Goal: Transaction & Acquisition: Purchase product/service

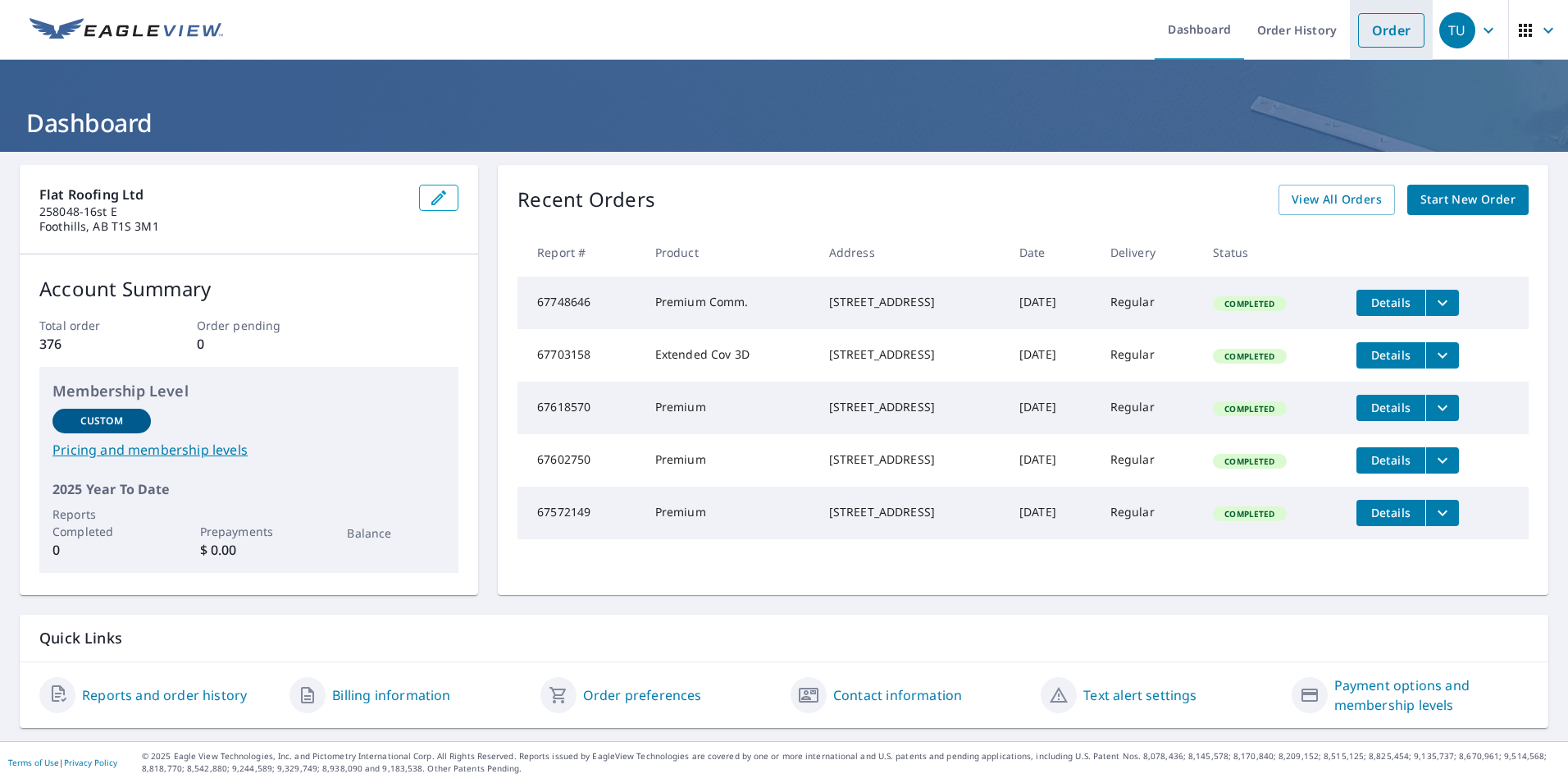
click at [1372, 27] on link "Order" at bounding box center [1391, 30] width 66 height 35
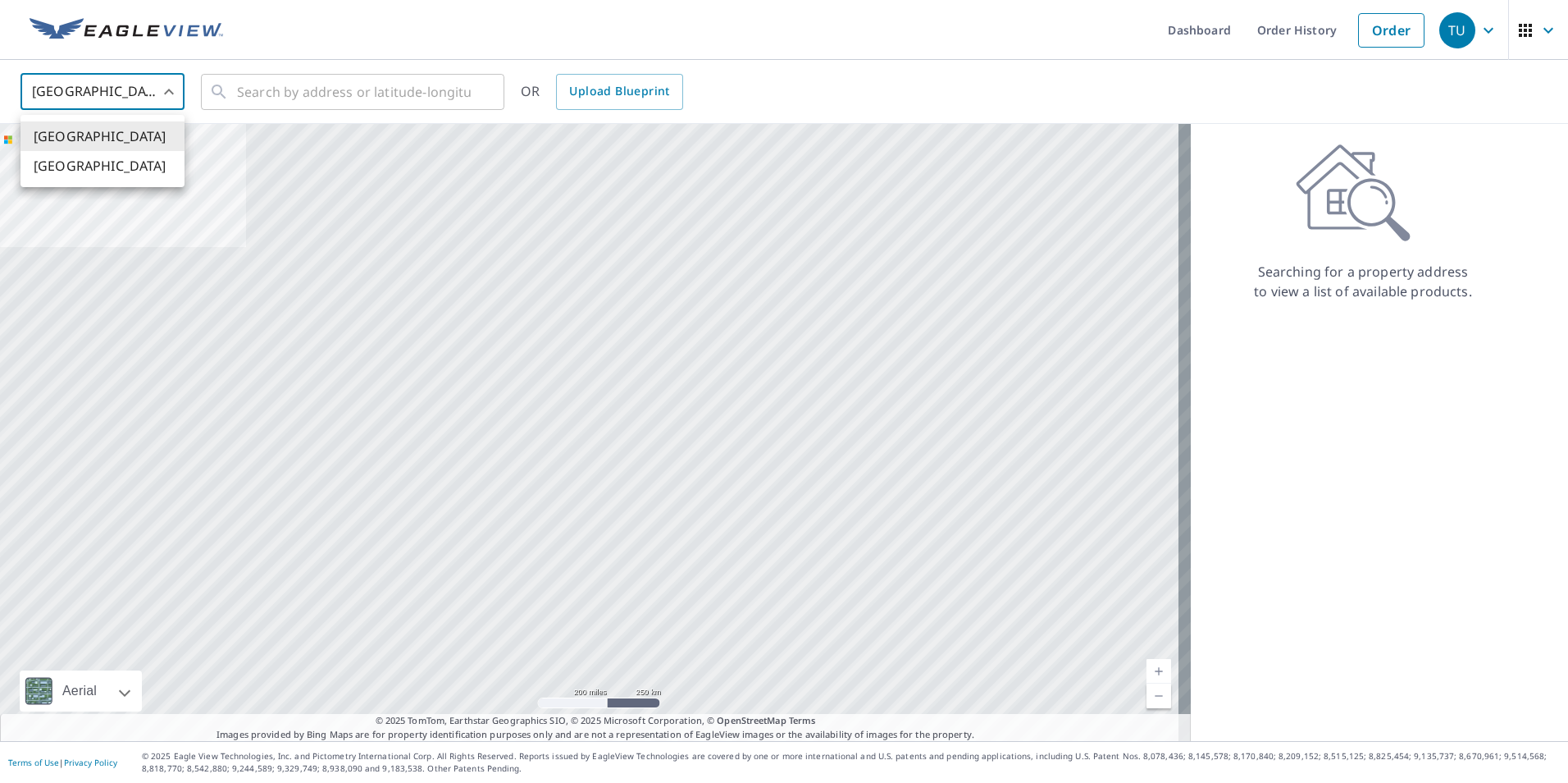
click at [167, 87] on body "TU TU Dashboard Order History Order TU United States US ​ ​ OR Upload Blueprint…" at bounding box center [784, 392] width 1568 height 783
click at [156, 162] on li "[GEOGRAPHIC_DATA]" at bounding box center [103, 166] width 164 height 29
type input "CA"
click at [243, 86] on input "text" at bounding box center [353, 92] width 234 height 46
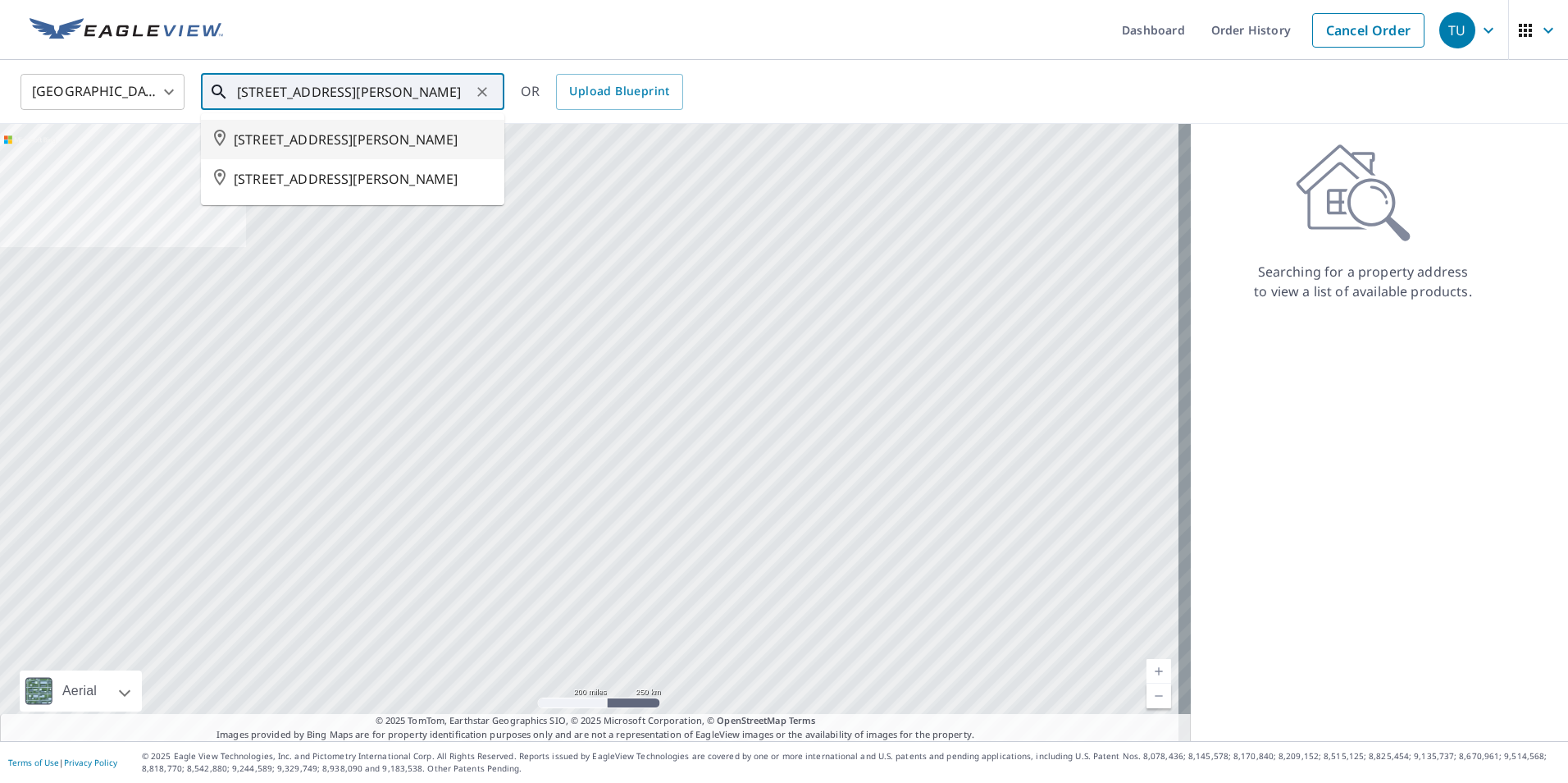
click at [471, 133] on span "[STREET_ADDRESS][PERSON_NAME]" at bounding box center [362, 139] width 258 height 20
type input "[STREET_ADDRESS][PERSON_NAME]"
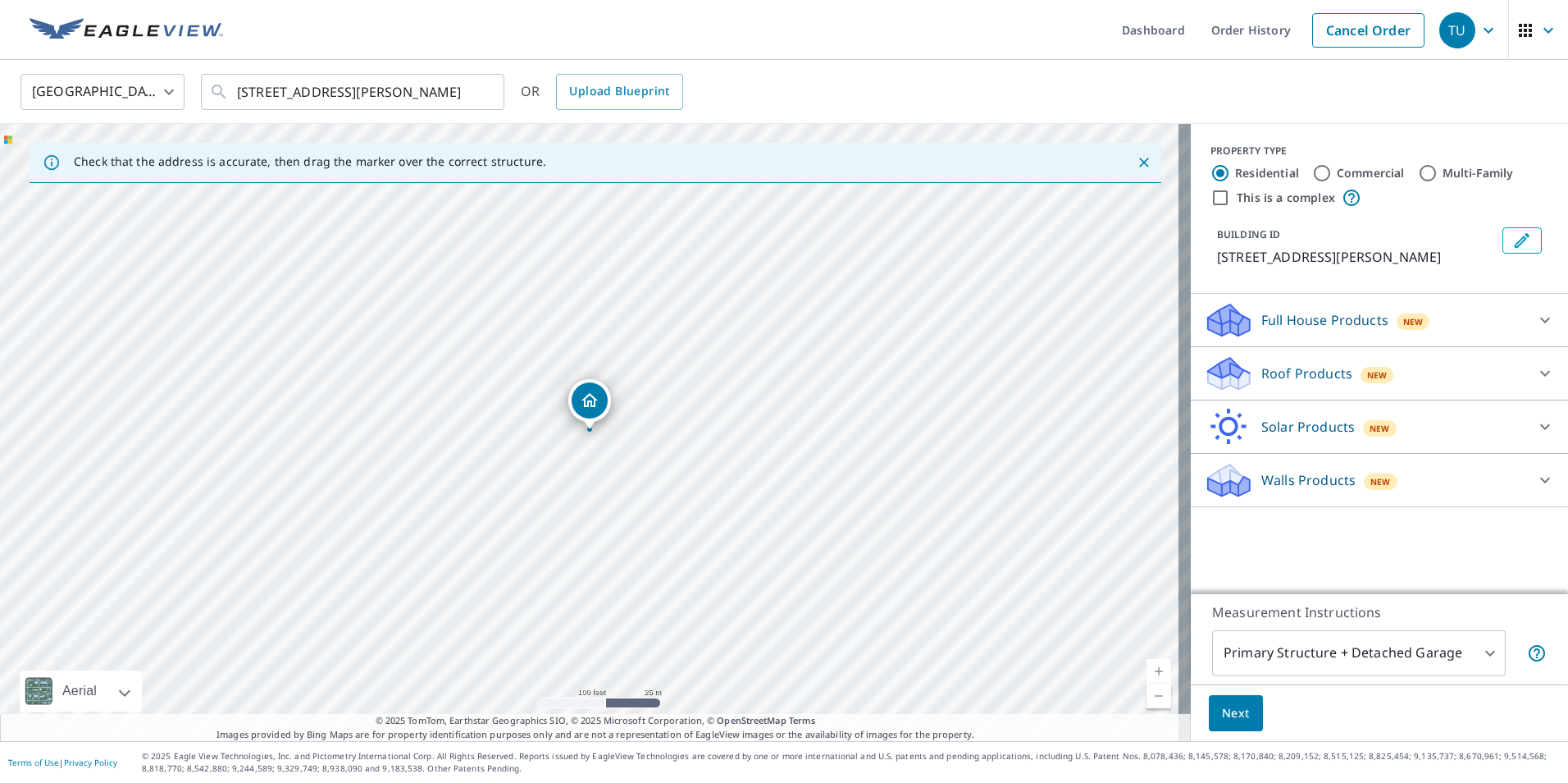
click at [1147, 668] on link "Current Level 18, Zoom In" at bounding box center [1158, 671] width 25 height 25
drag, startPoint x: 591, startPoint y: 411, endPoint x: 568, endPoint y: 412, distance: 23.0
click at [1147, 668] on link "Current Level 20, Zoom In Disabled" at bounding box center [1158, 671] width 25 height 25
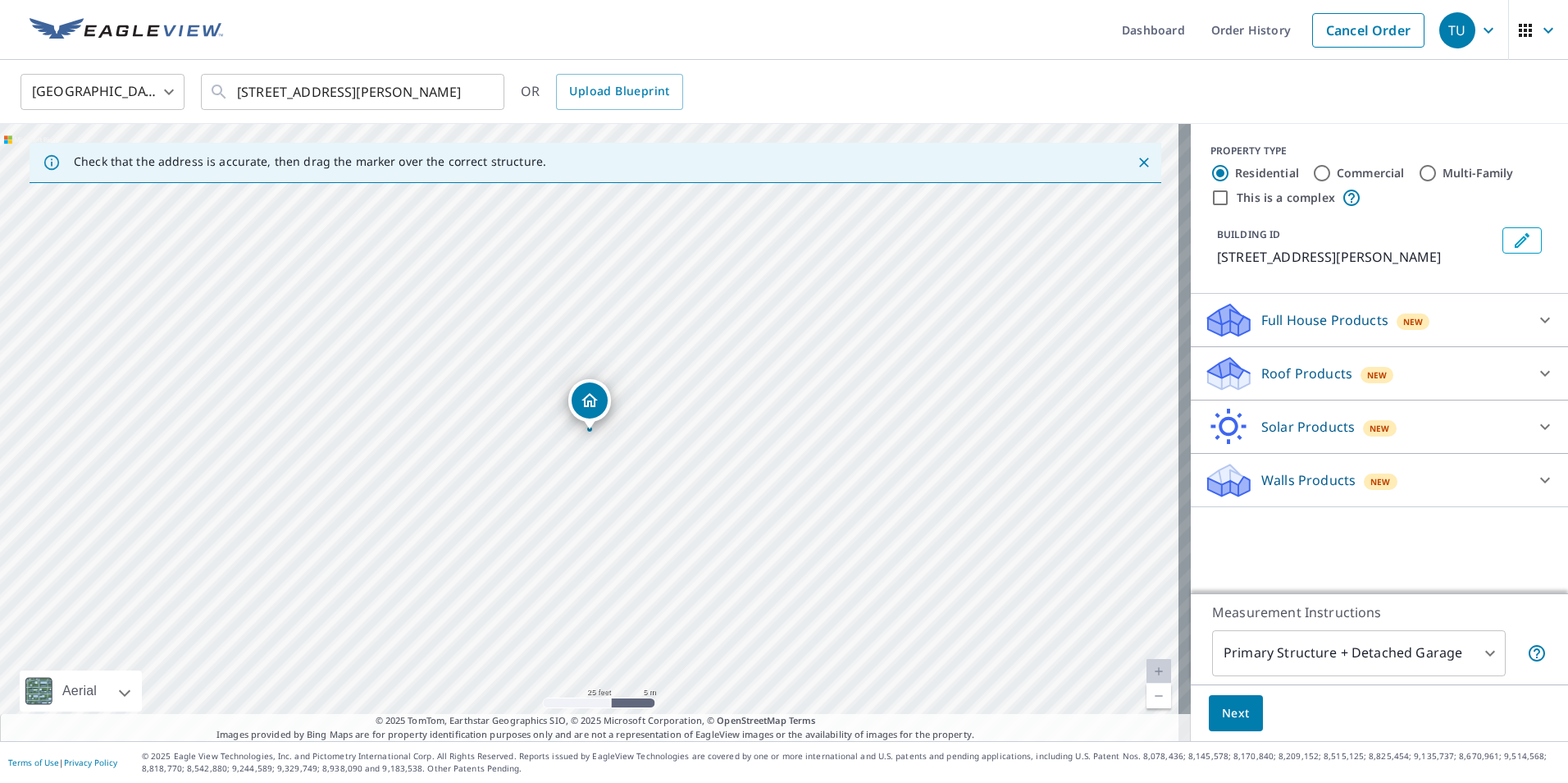
click at [1272, 371] on p "Roof Products" at bounding box center [1307, 373] width 91 height 20
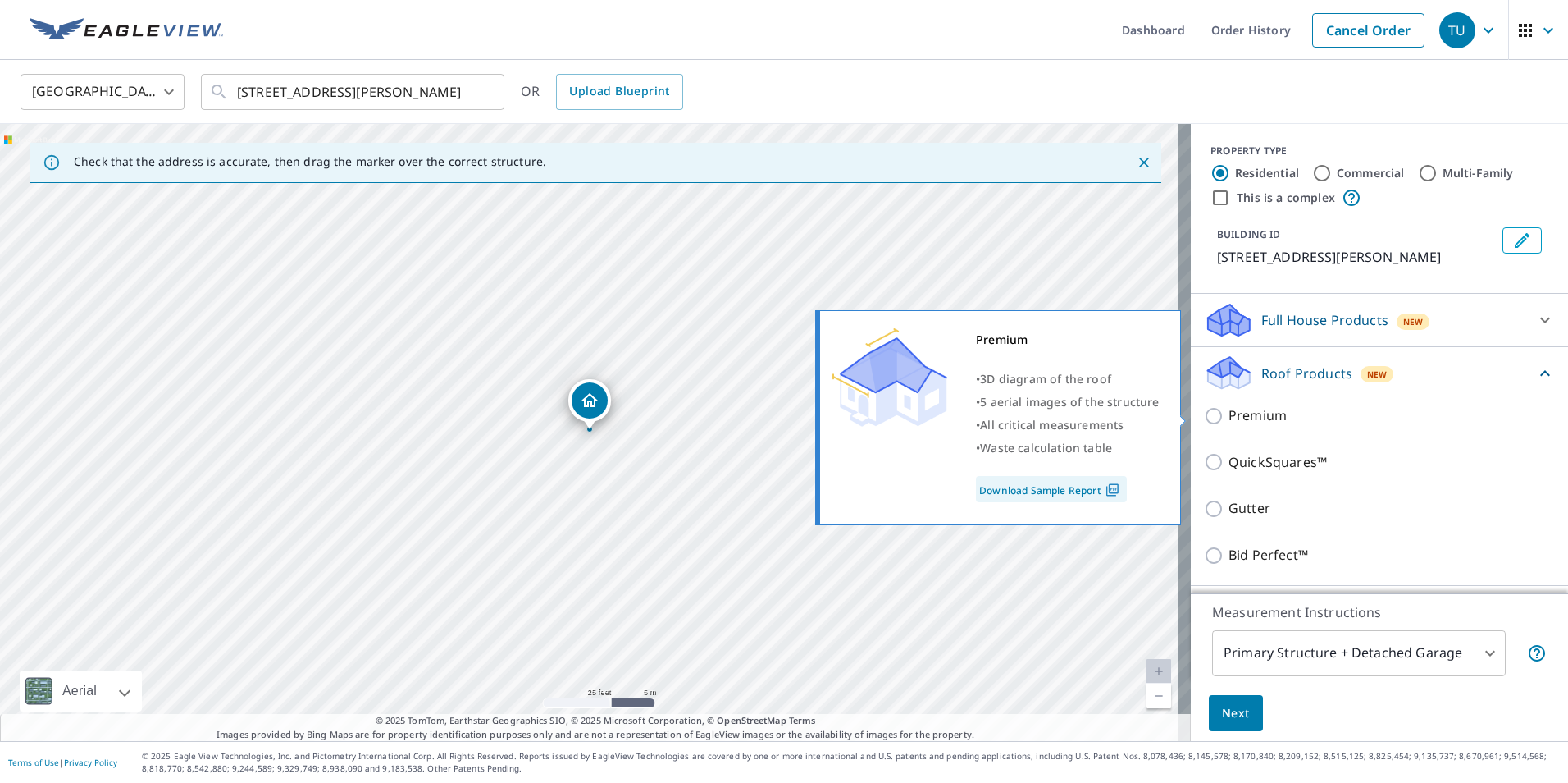
click at [1204, 416] on input "Premium" at bounding box center [1216, 416] width 25 height 20
checkbox input "true"
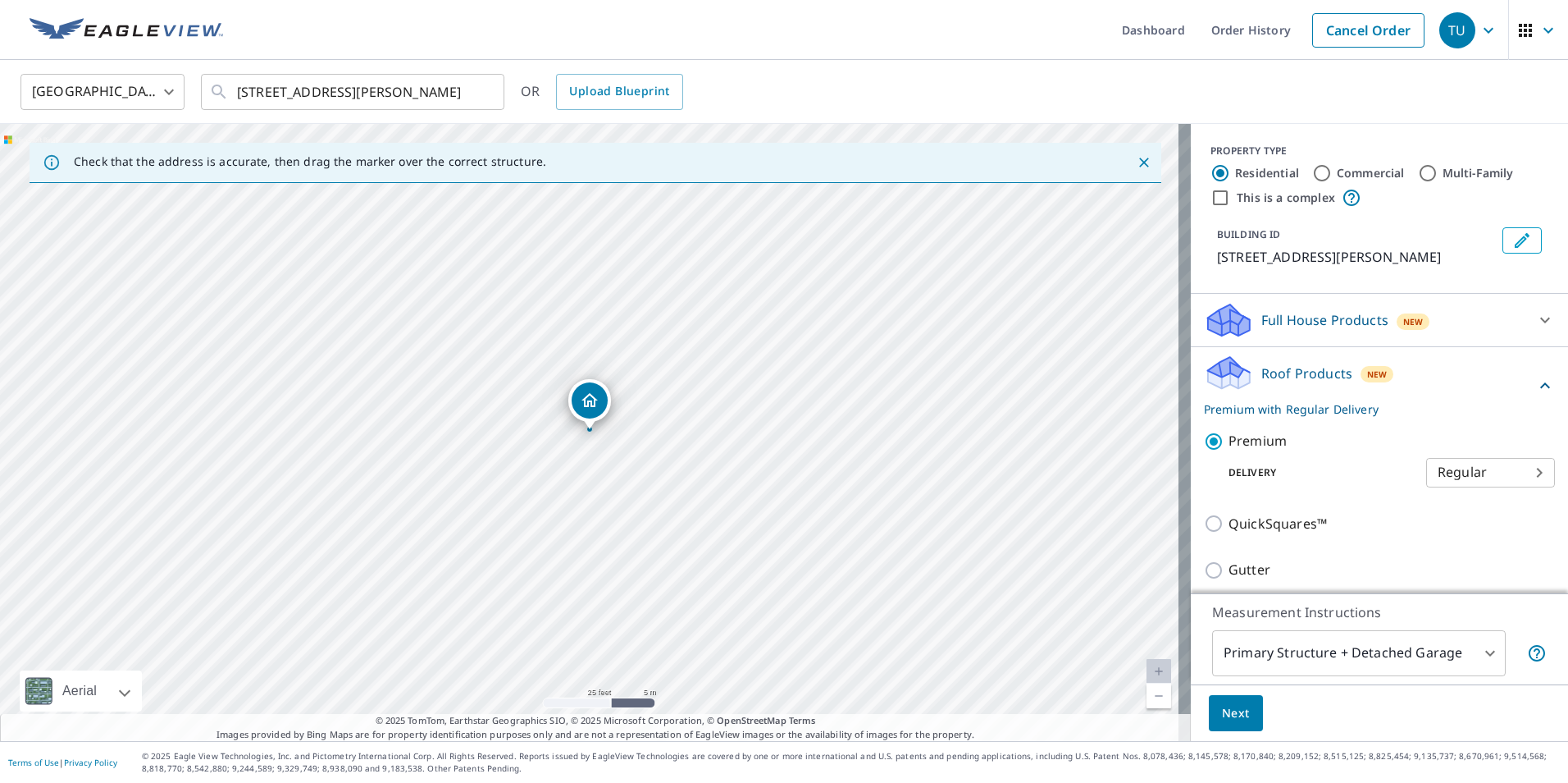
click at [1222, 714] on span "Next" at bounding box center [1236, 713] width 28 height 21
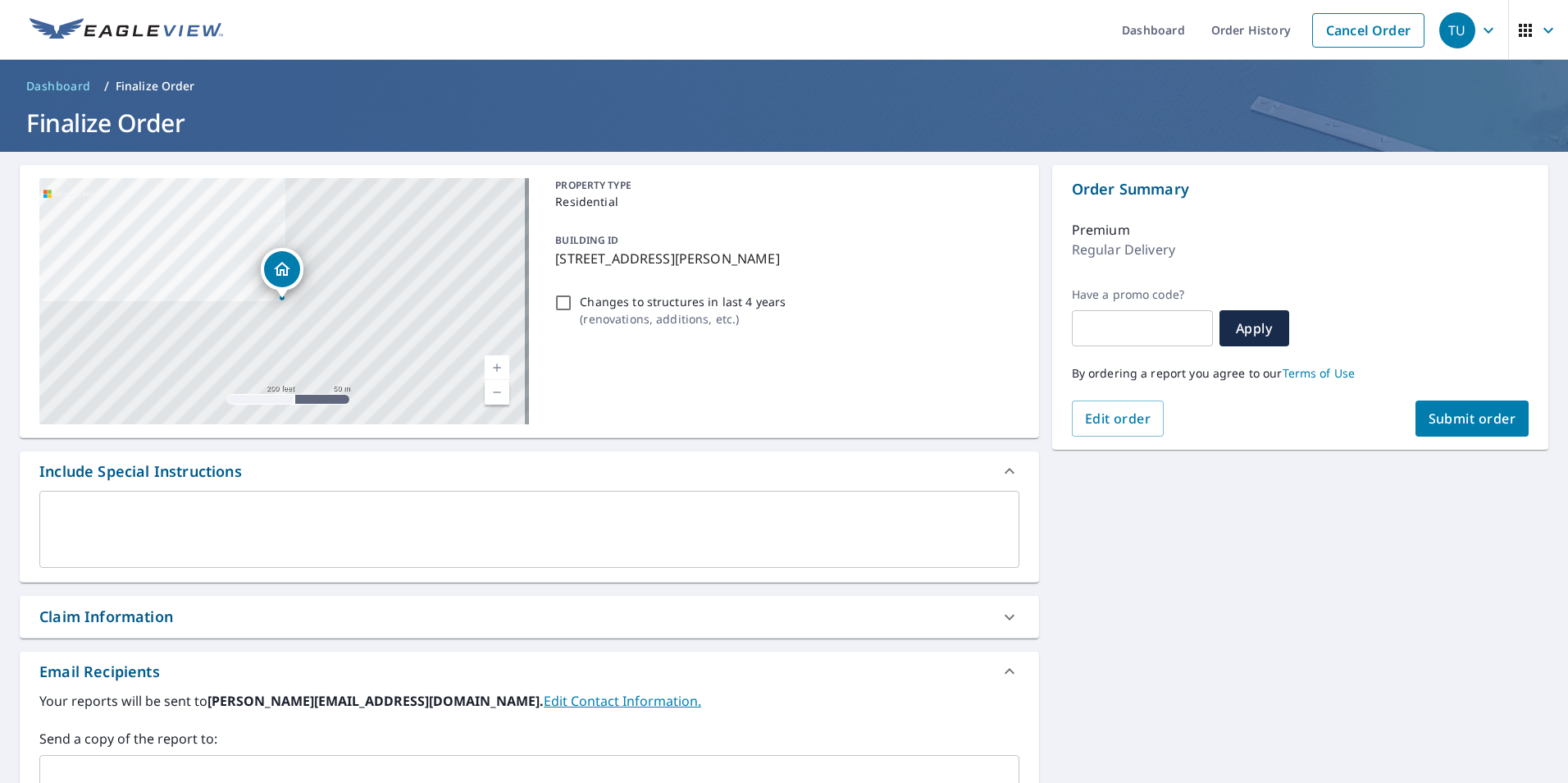
click at [66, 506] on textarea at bounding box center [530, 529] width 957 height 46
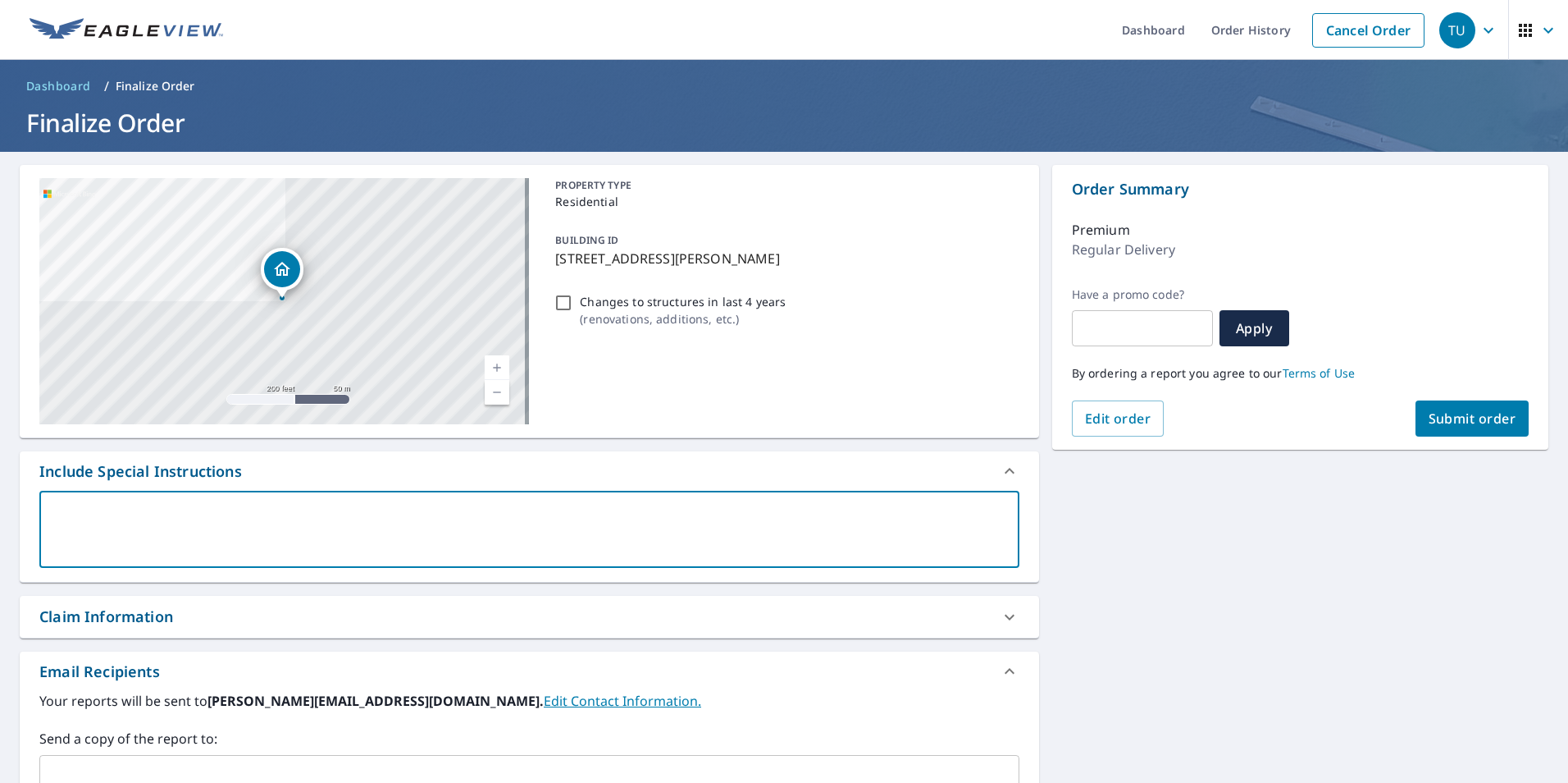
type textarea "C"
type textarea "x"
type textarea "Cu"
type textarea "x"
type textarea "Cus"
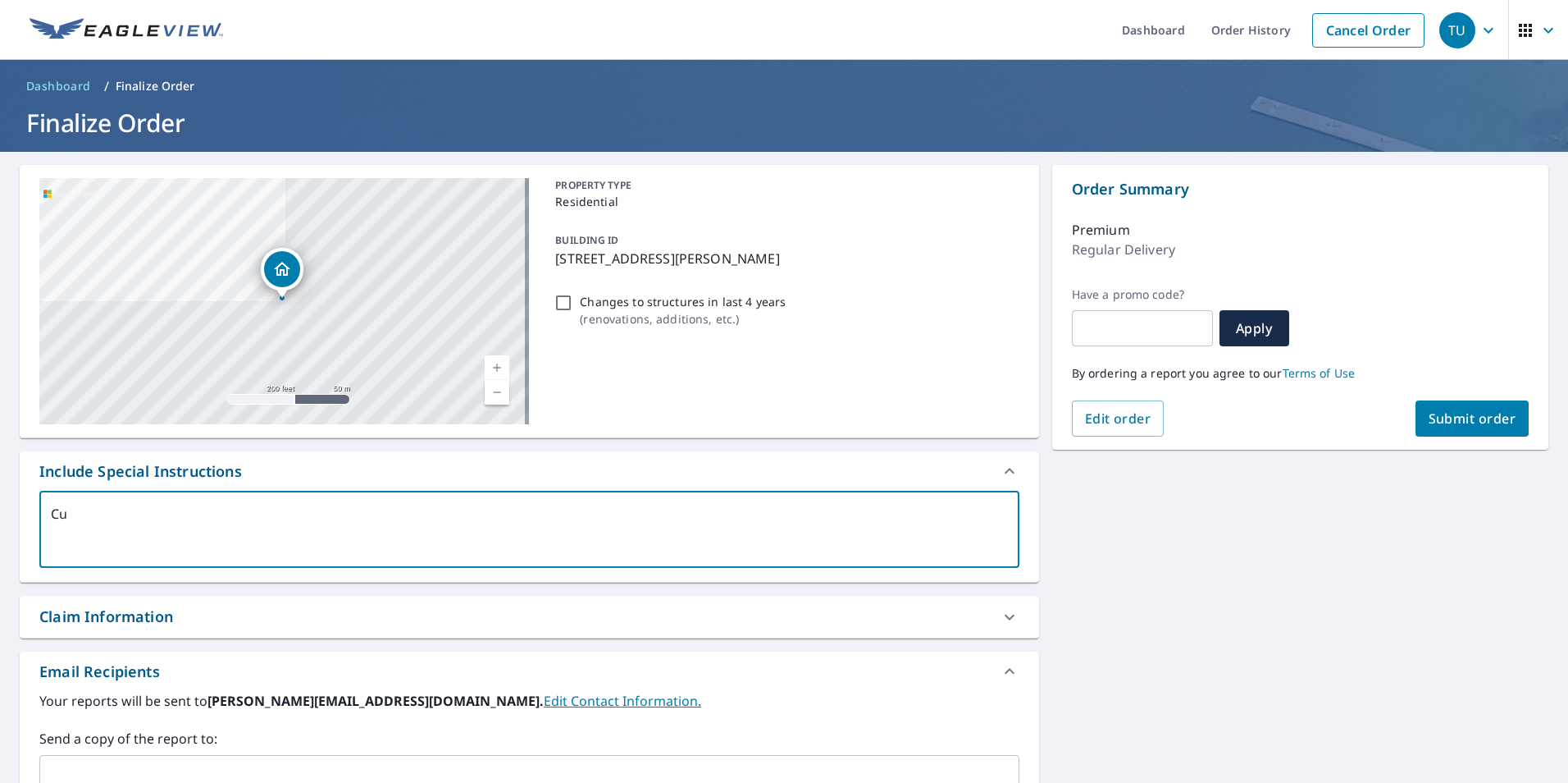
type textarea "x"
type textarea "Cust"
type textarea "x"
type textarea "Custo"
type textarea "x"
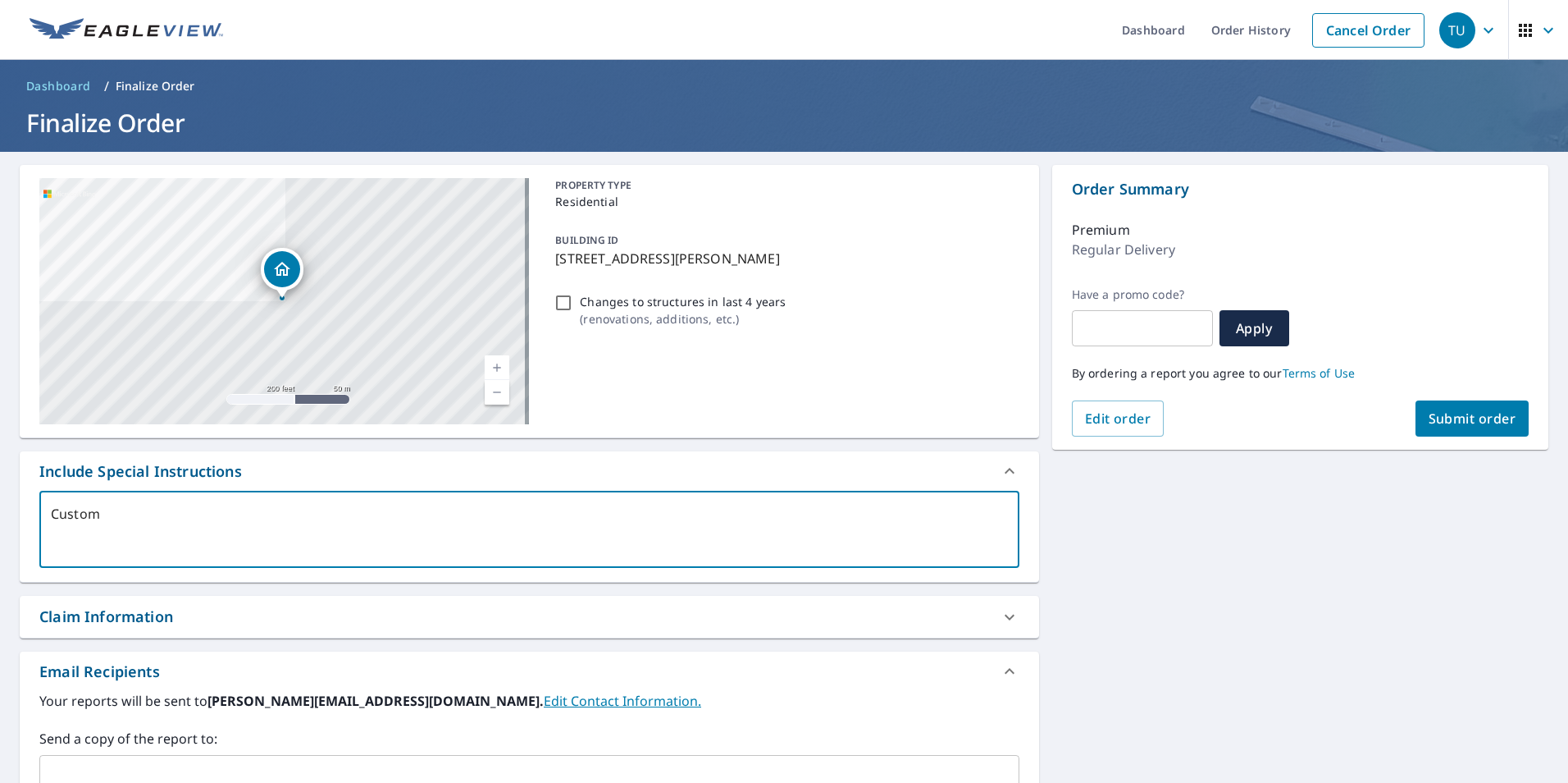
type textarea "Custom,"
type textarea "x"
type textarea "Custom,e"
type textarea "x"
type textarea "Custom,er"
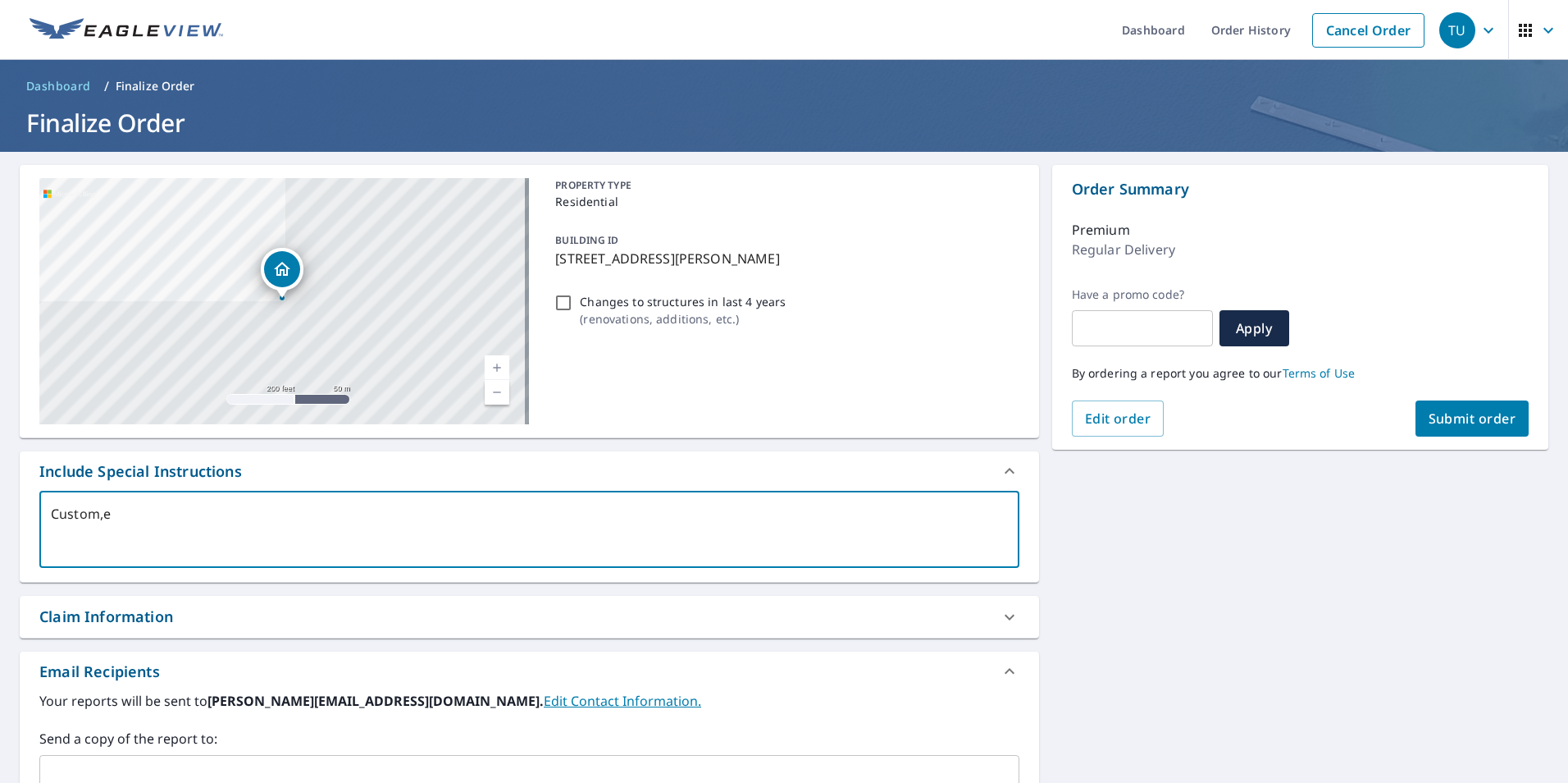
type textarea "x"
type textarea "Custom,er"
type textarea "x"
type textarea "Custom,er"
type textarea "x"
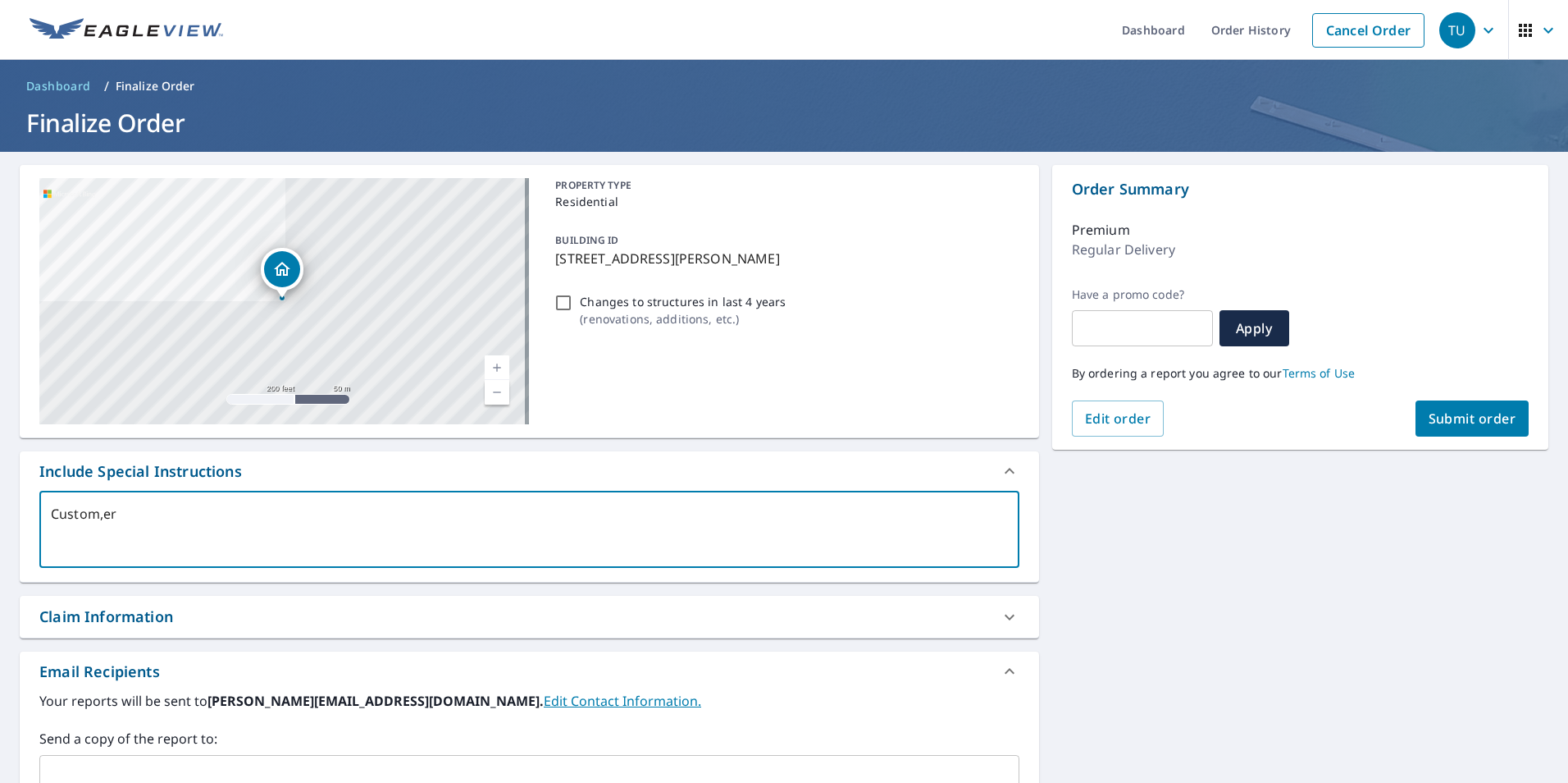
type textarea "Custom,e"
type textarea "x"
type textarea "Custom,"
type textarea "x"
type textarea "Custom"
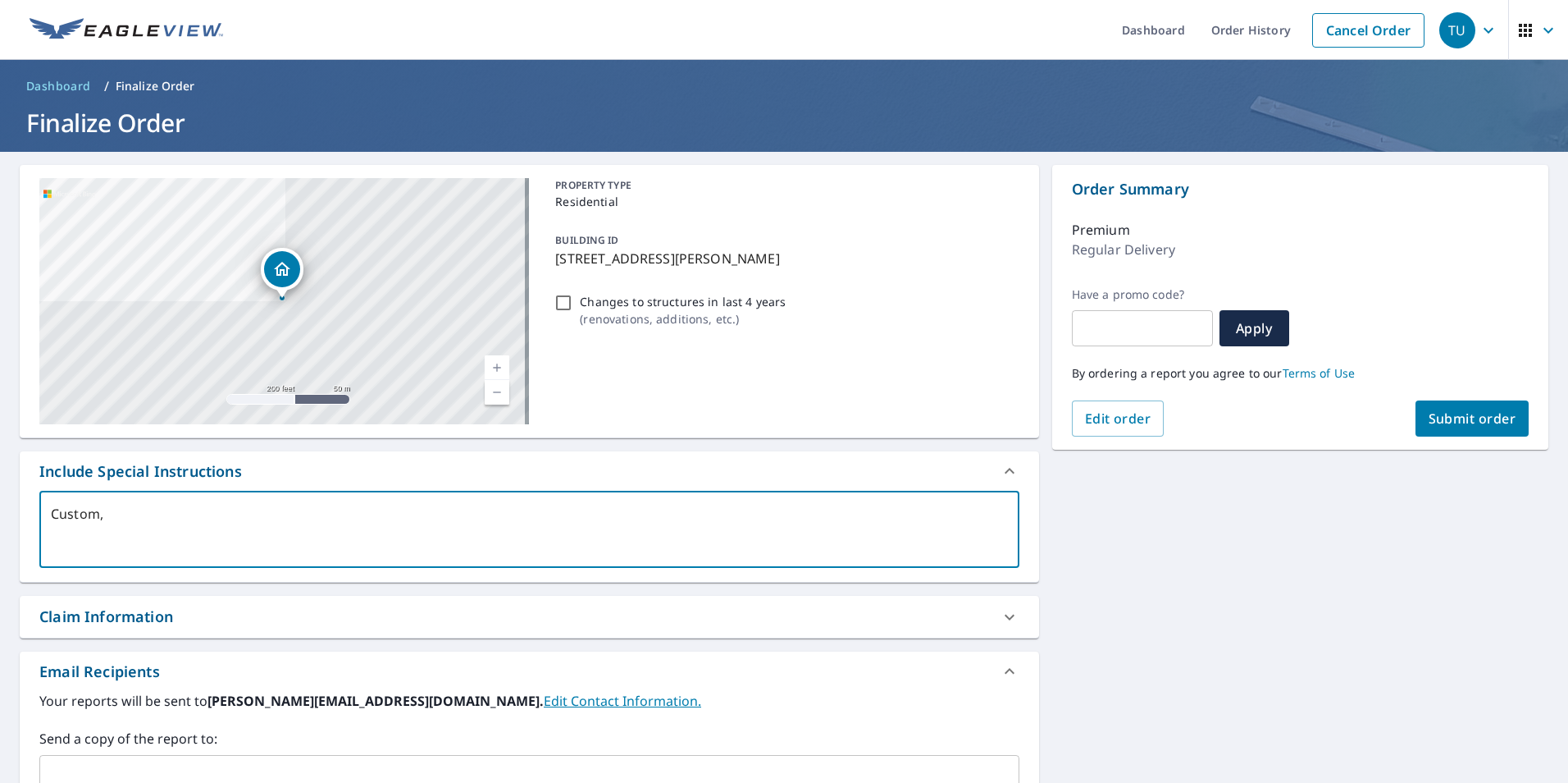
type textarea "x"
type textarea "Custome"
type textarea "x"
type textarea "Customer"
type textarea "x"
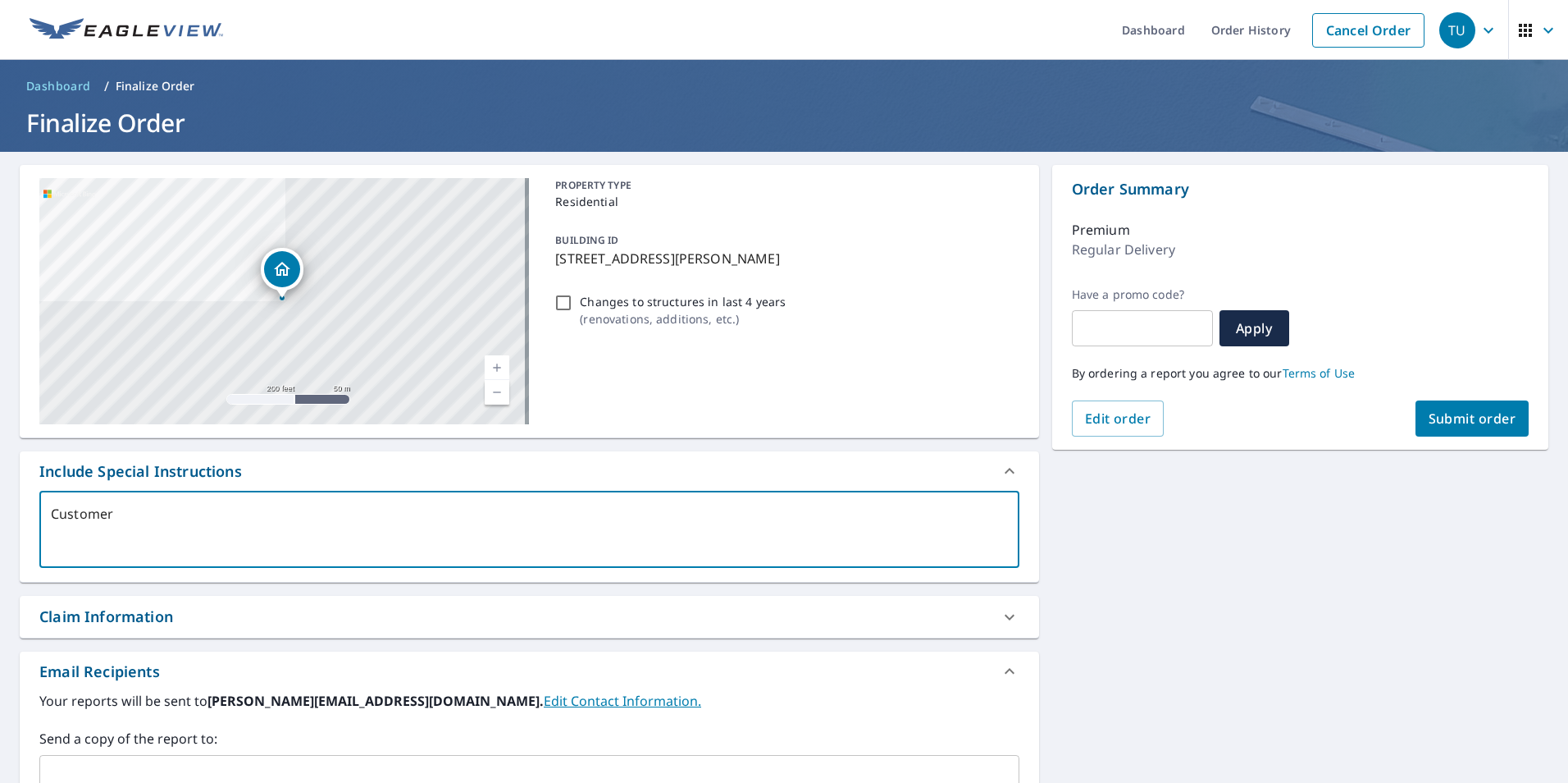
type textarea "Customer"
type textarea "x"
type textarea "Customer h"
type textarea "x"
type textarea "Customer ha"
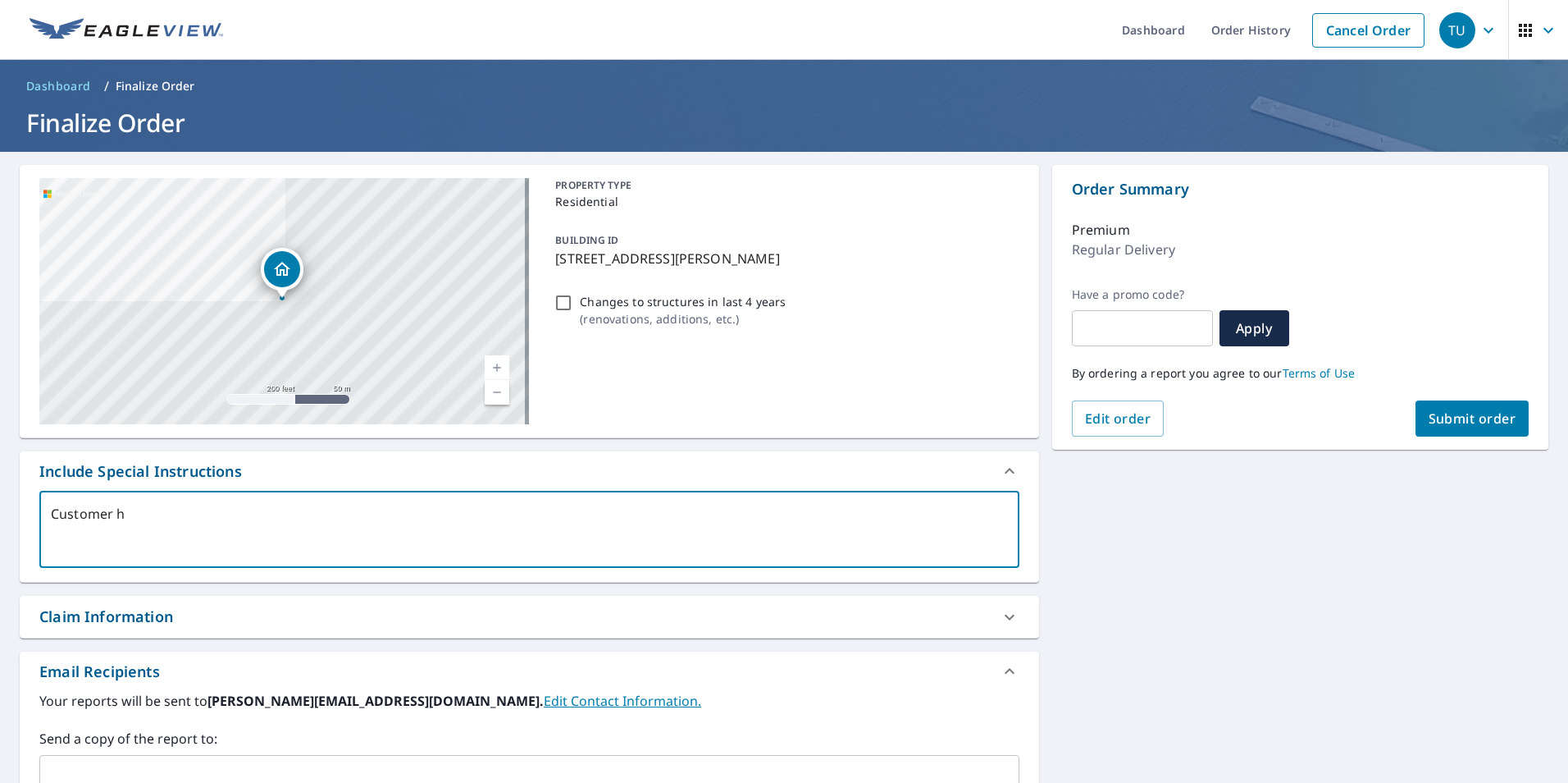
type textarea "x"
type textarea "Customer has"
type textarea "x"
type textarea "Customer has"
type textarea "x"
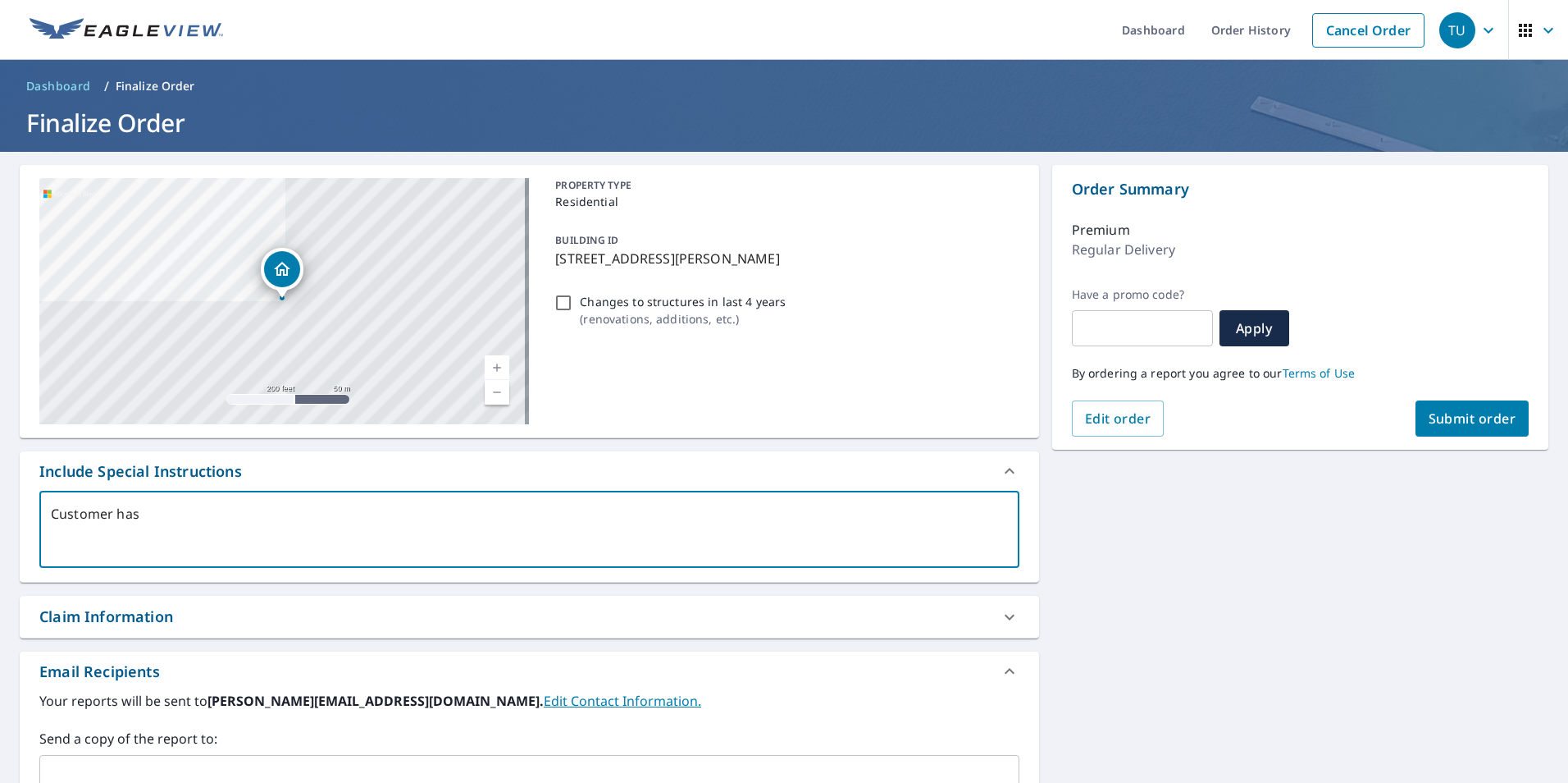
type textarea "Customer has a"
type textarea "x"
type textarea "Customer has a"
type textarea "x"
type textarea "Customer has a l"
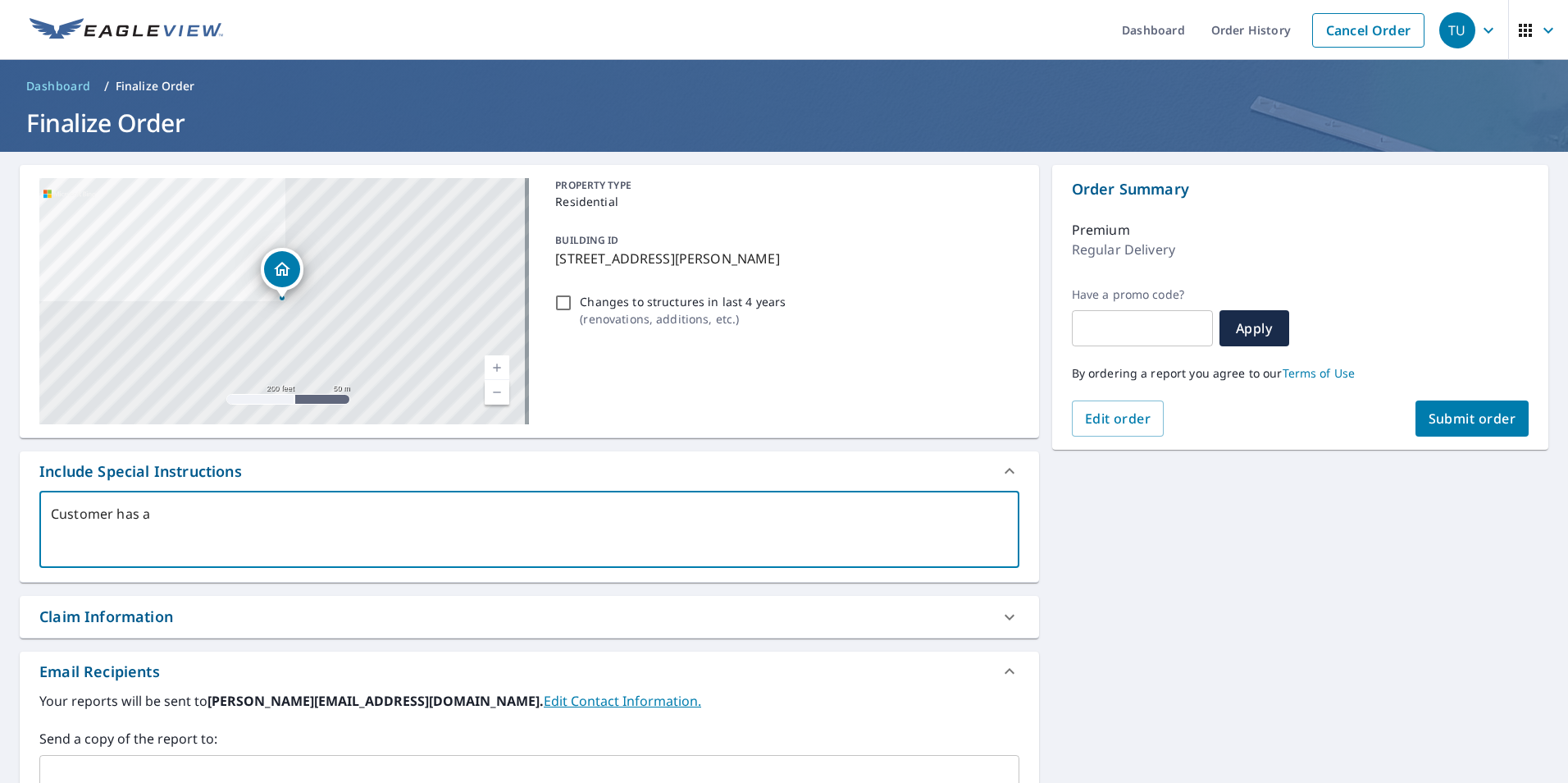
type textarea "x"
type textarea "Customer has a le"
type textarea "x"
type textarea "Customer has a lea"
type textarea "x"
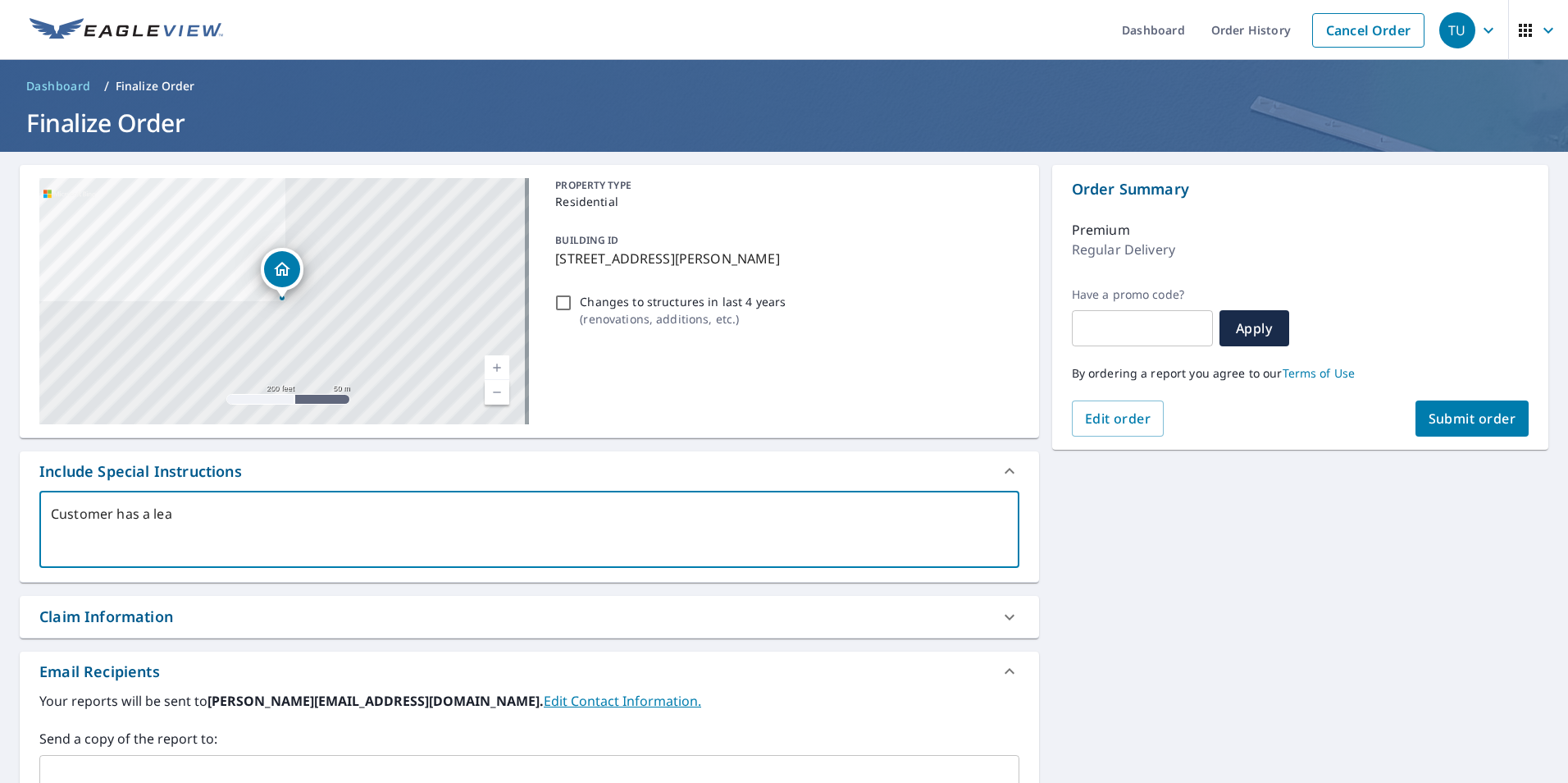
type textarea "Customer has a leak"
type textarea "x"
type textarea "Customer has a leak"
type textarea "x"
type textarea "Customer has a leak i"
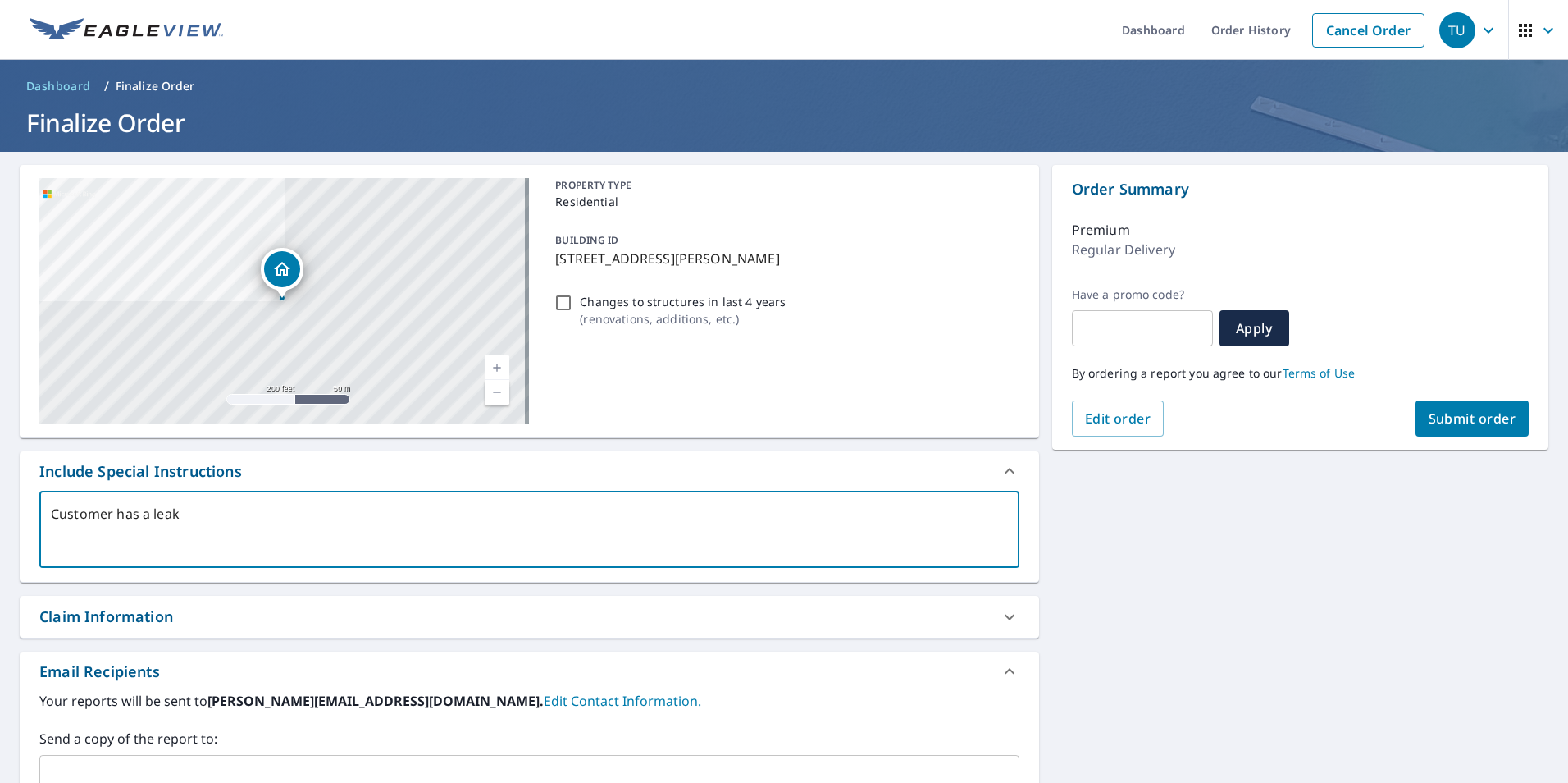
type textarea "x"
type textarea "Customer has a leak in"
type textarea "x"
type textarea "Customer has a leak in"
type textarea "x"
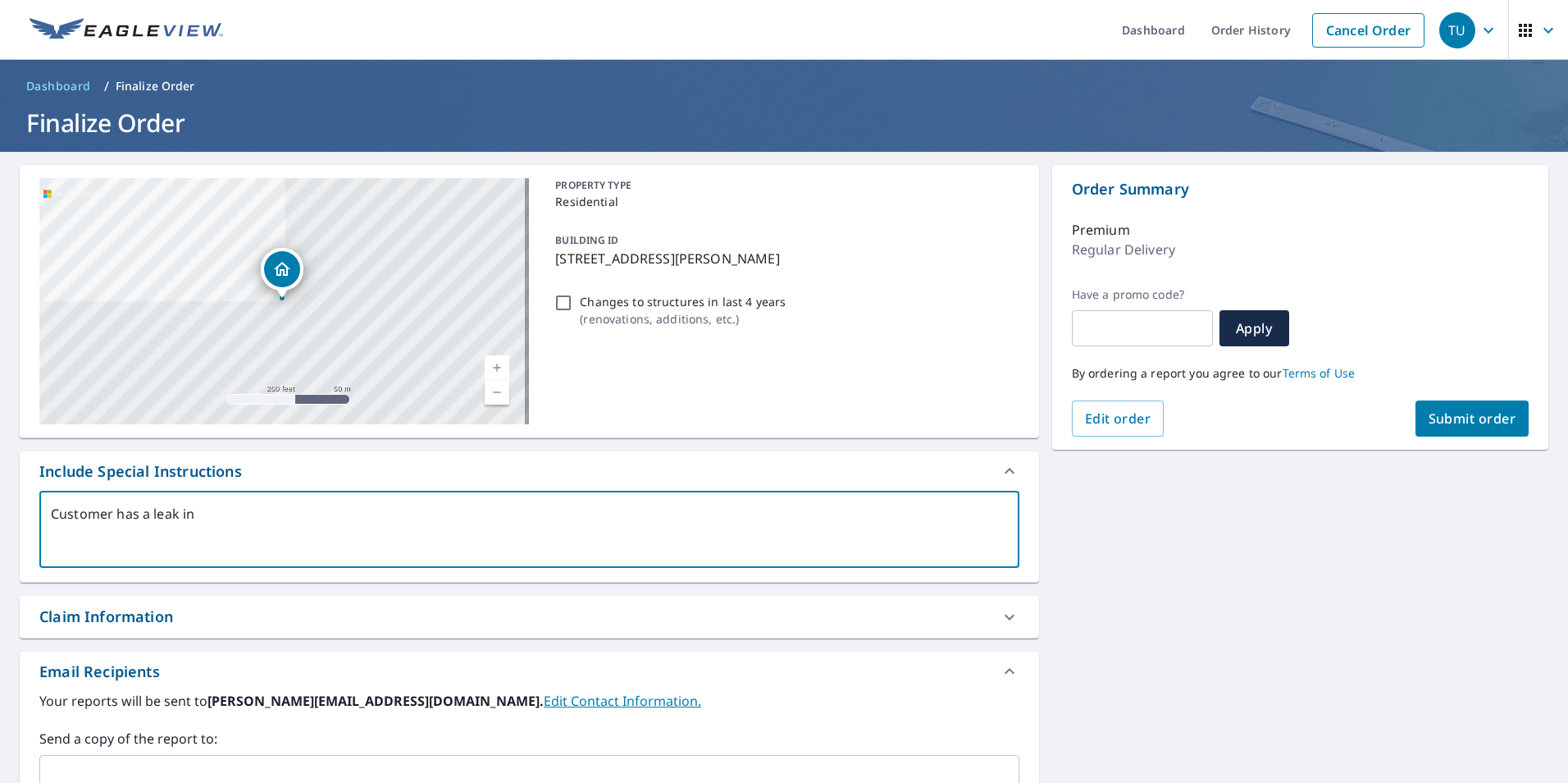
type textarea "Customer has a leak in t"
type textarea "x"
type textarea "Customer has a leak in th"
type textarea "x"
type textarea "Customer has a leak in the"
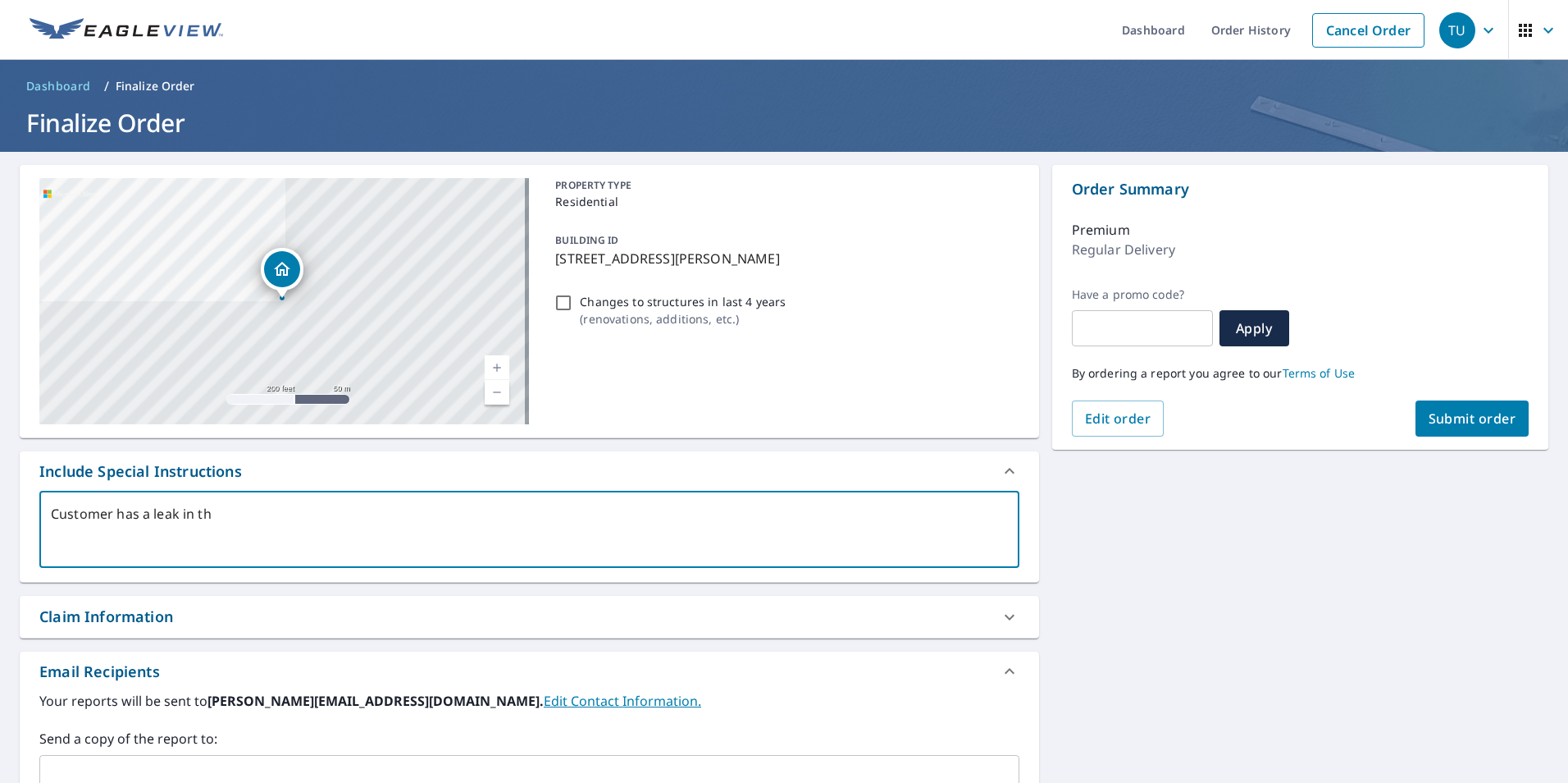
type textarea "x"
type textarea "Customer has a leak in the"
type textarea "x"
type textarea "Customer has a leak in the g"
type textarea "x"
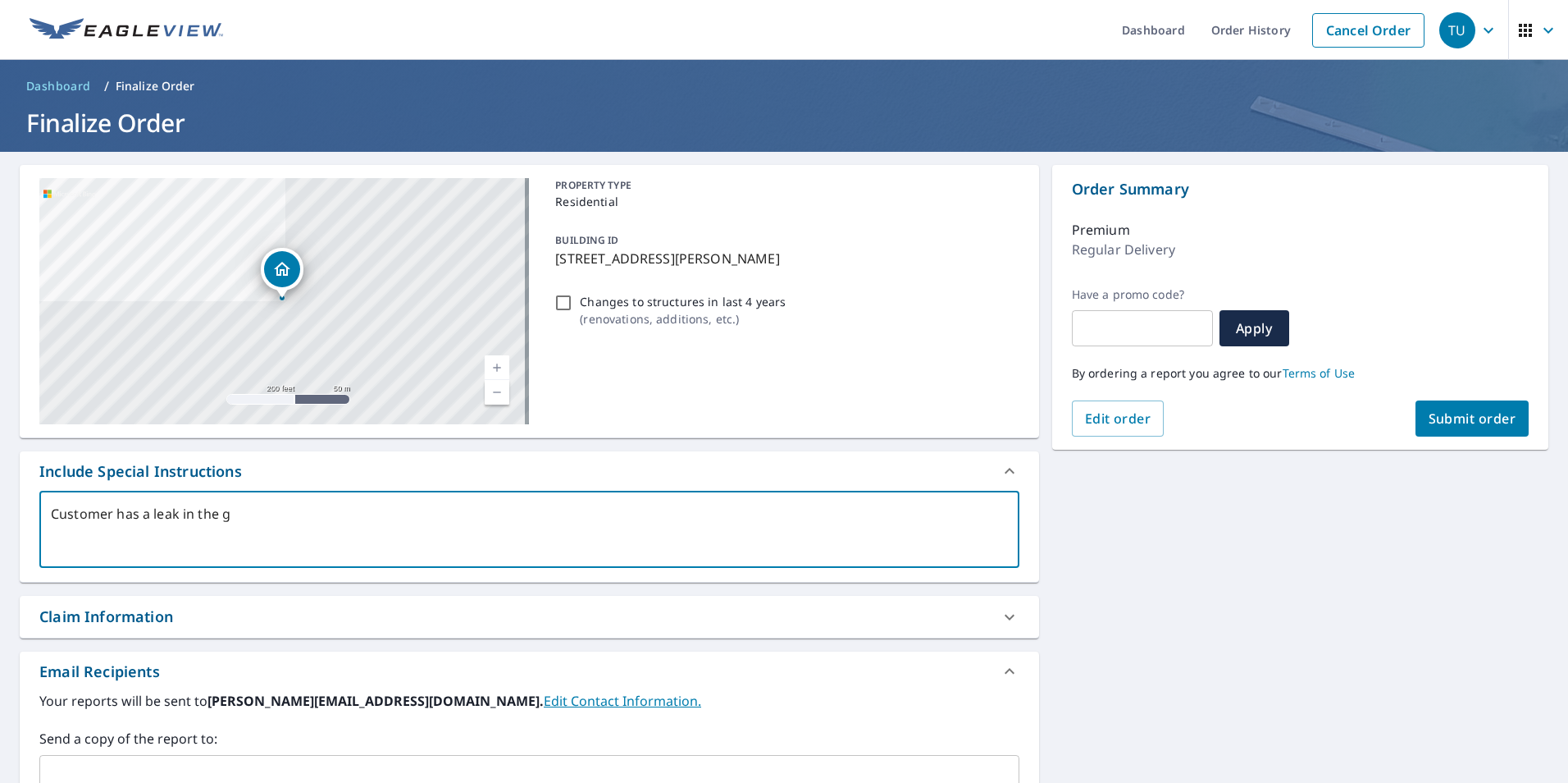
type textarea "Customer has a leak in the ga"
type textarea "x"
type textarea "Customer has a leak in the gar"
type textarea "x"
type textarea "Customer has a leak in the gara"
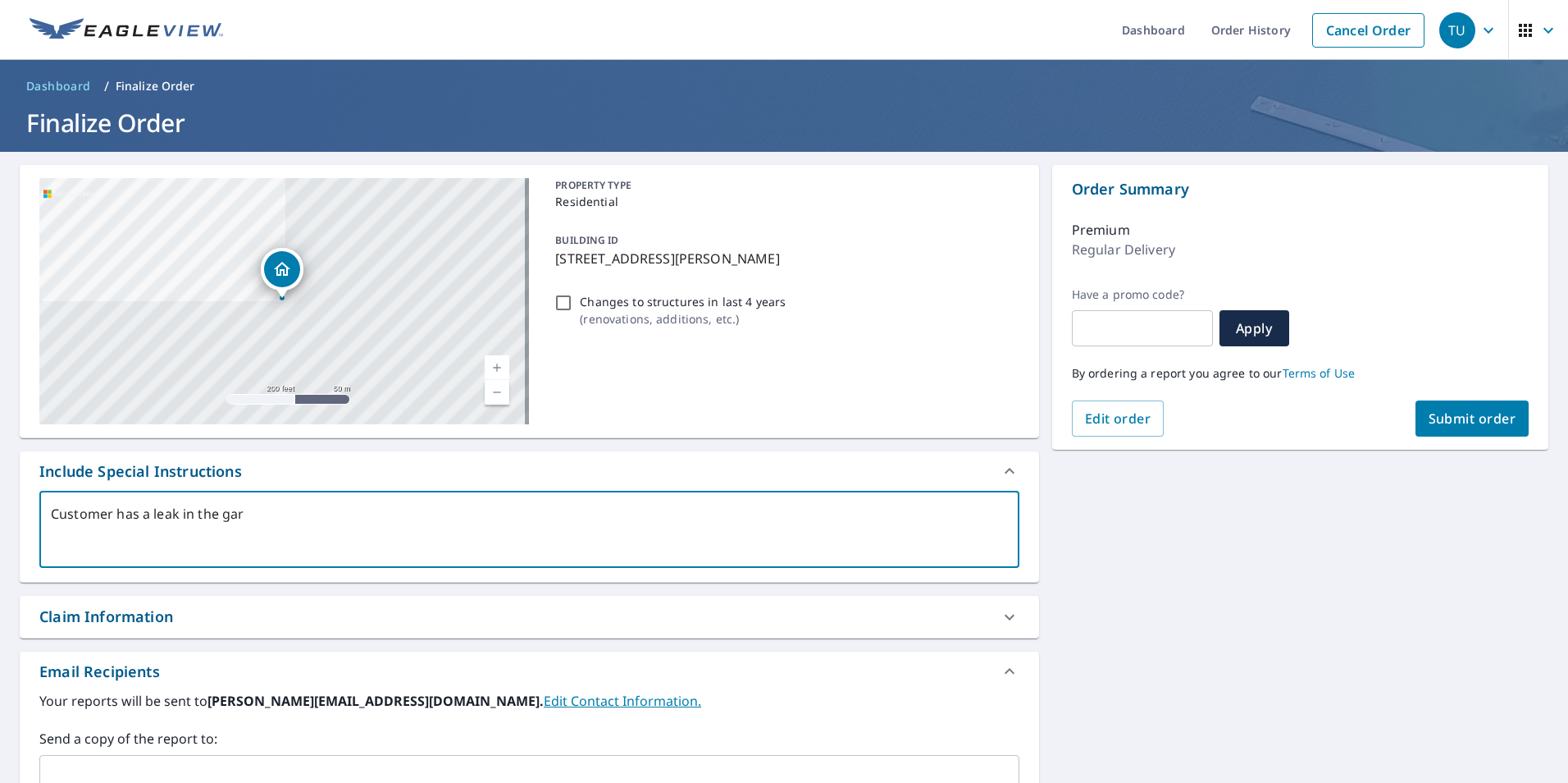
type textarea "x"
type textarea "Customer has a leak in the garag"
type textarea "x"
type textarea "Customer has a leak in the garage"
type textarea "x"
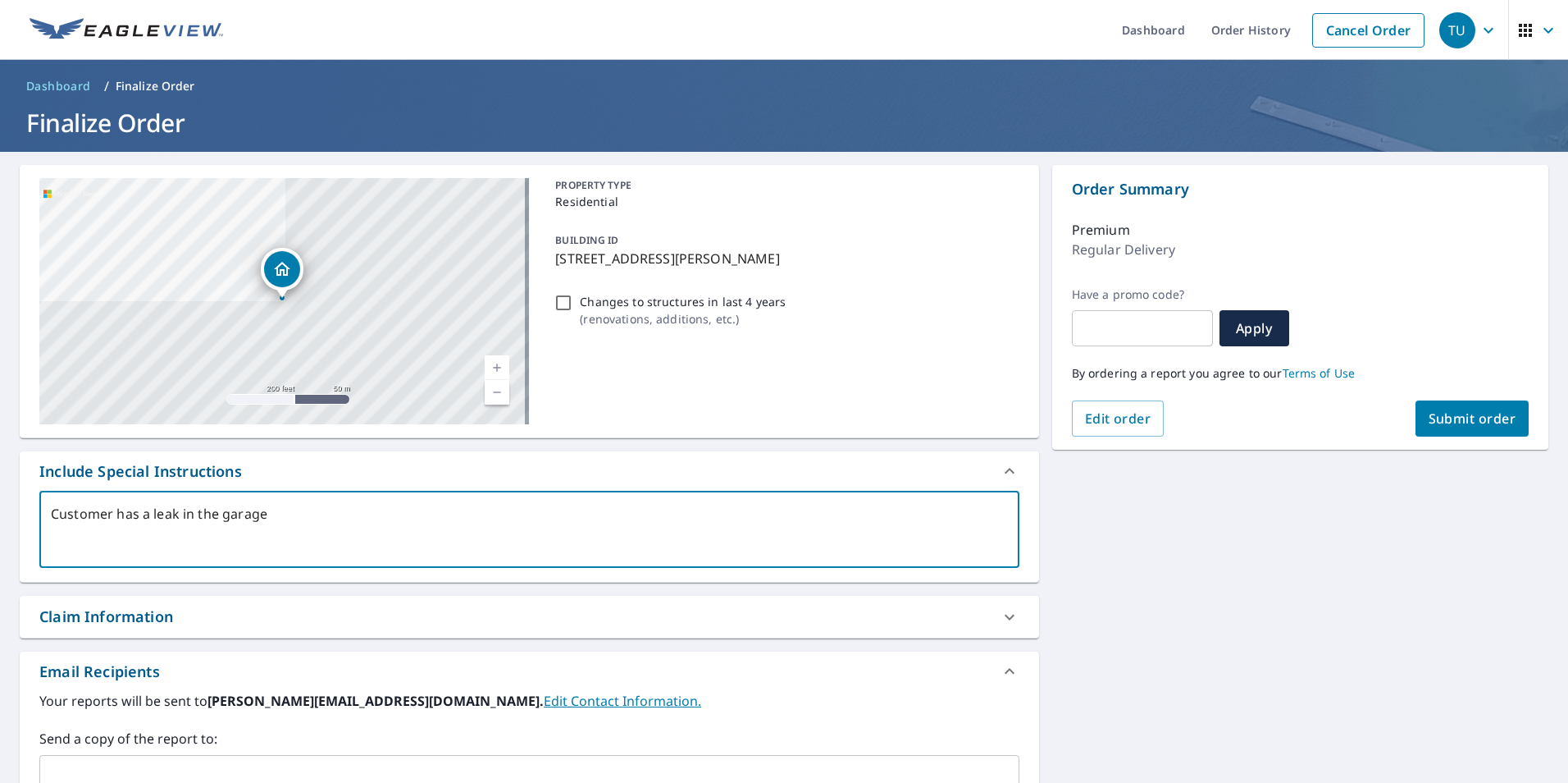
type textarea "Customer has a leak in the garage"
type textarea "x"
type textarea "Customer has a leak in the garage t"
type textarea "x"
type textarea "Customer has a leak in the garage th"
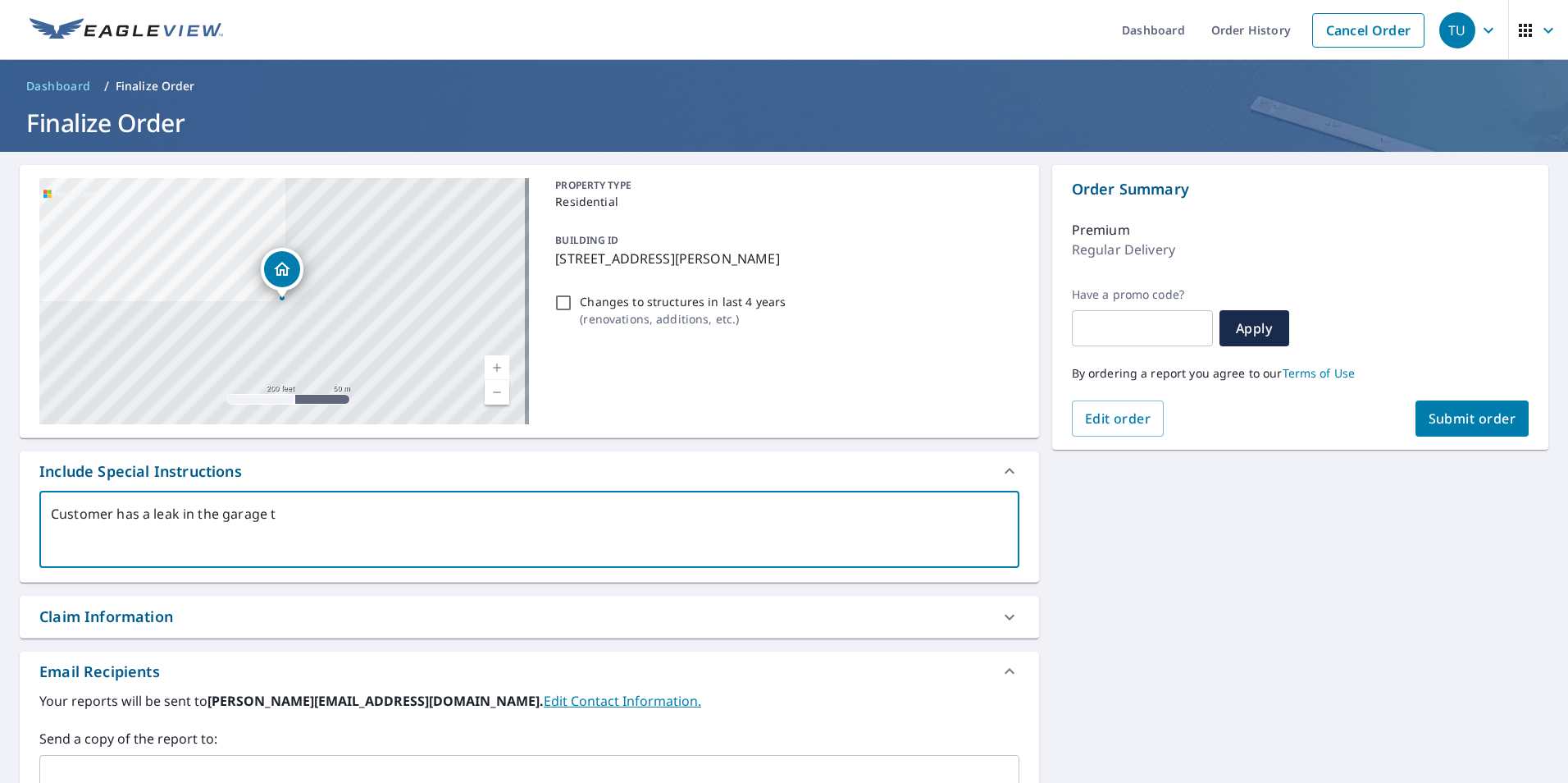
type textarea "x"
type textarea "Customer has a leak in the garage tha"
type textarea "x"
type textarea "Customer has a leak in the garage that"
type textarea "x"
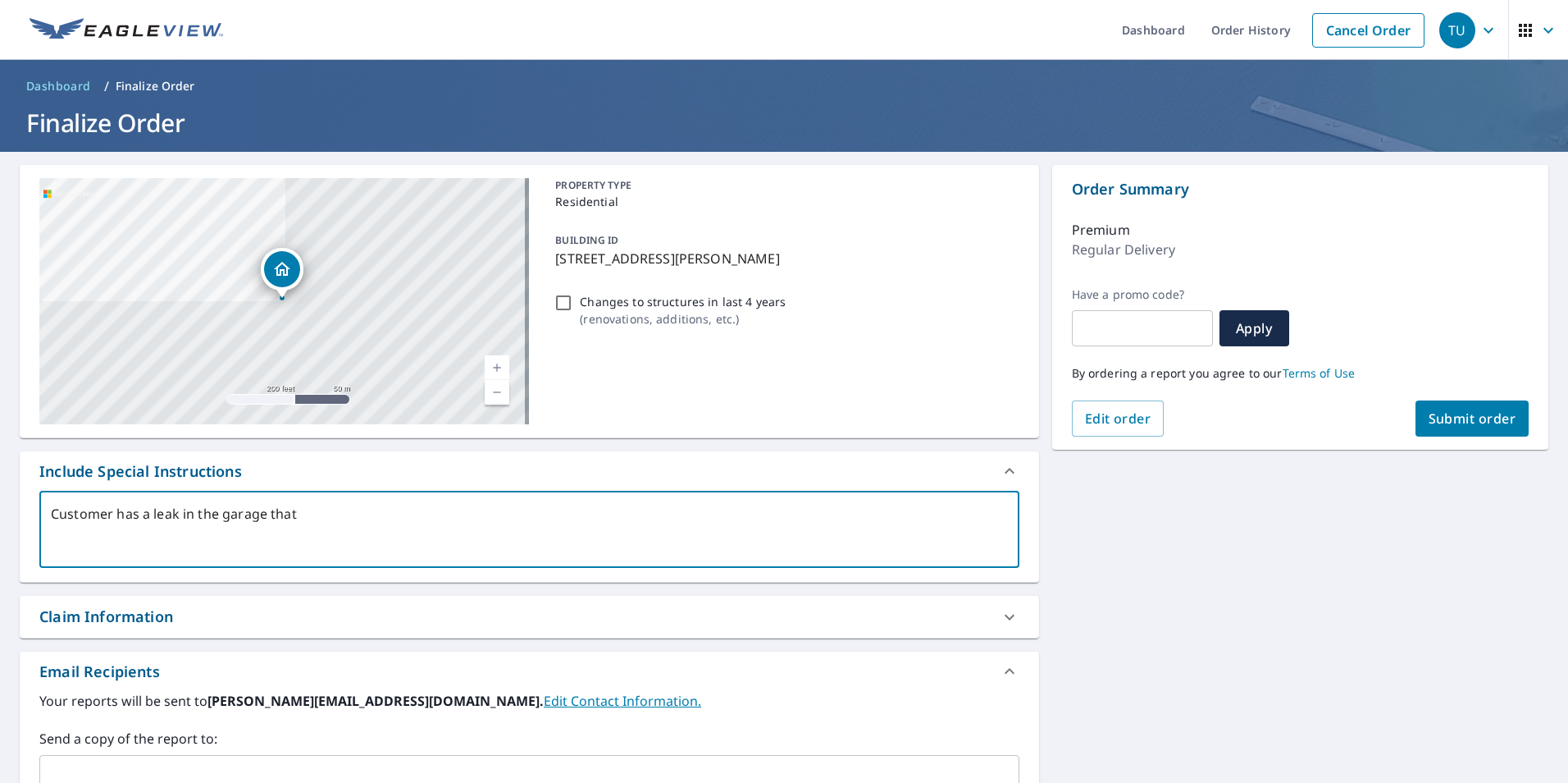
type textarea "Customer has a leak in the garage that"
type textarea "x"
type textarea "Customer has a leak in the garage that h"
type textarea "x"
type textarea "Customer has a leak in the garage that he"
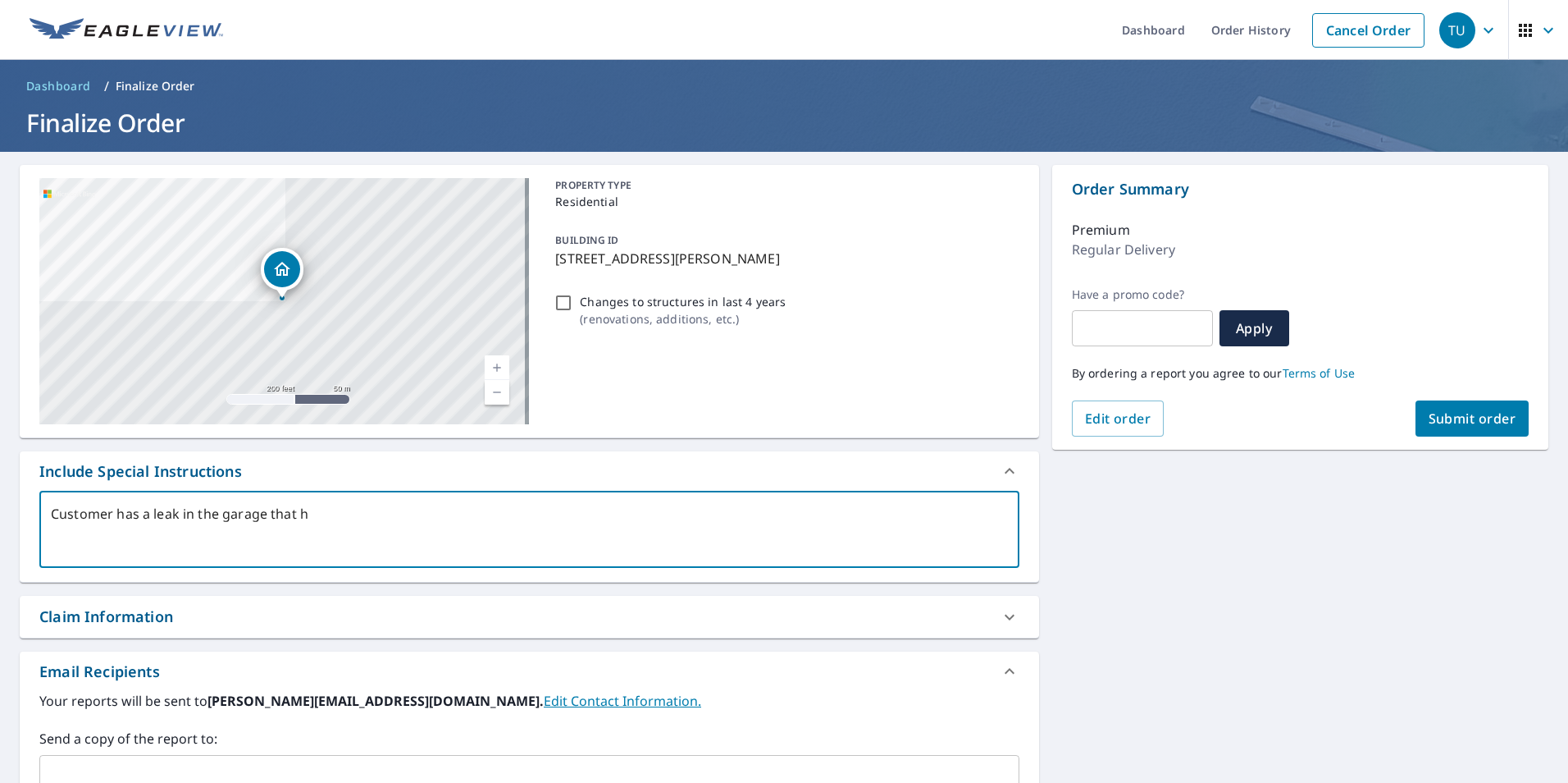
type textarea "x"
type textarea "Customer has a leak in the garage that he"
type textarea "x"
type textarea "Customer has a leak in the garage that he w"
type textarea "x"
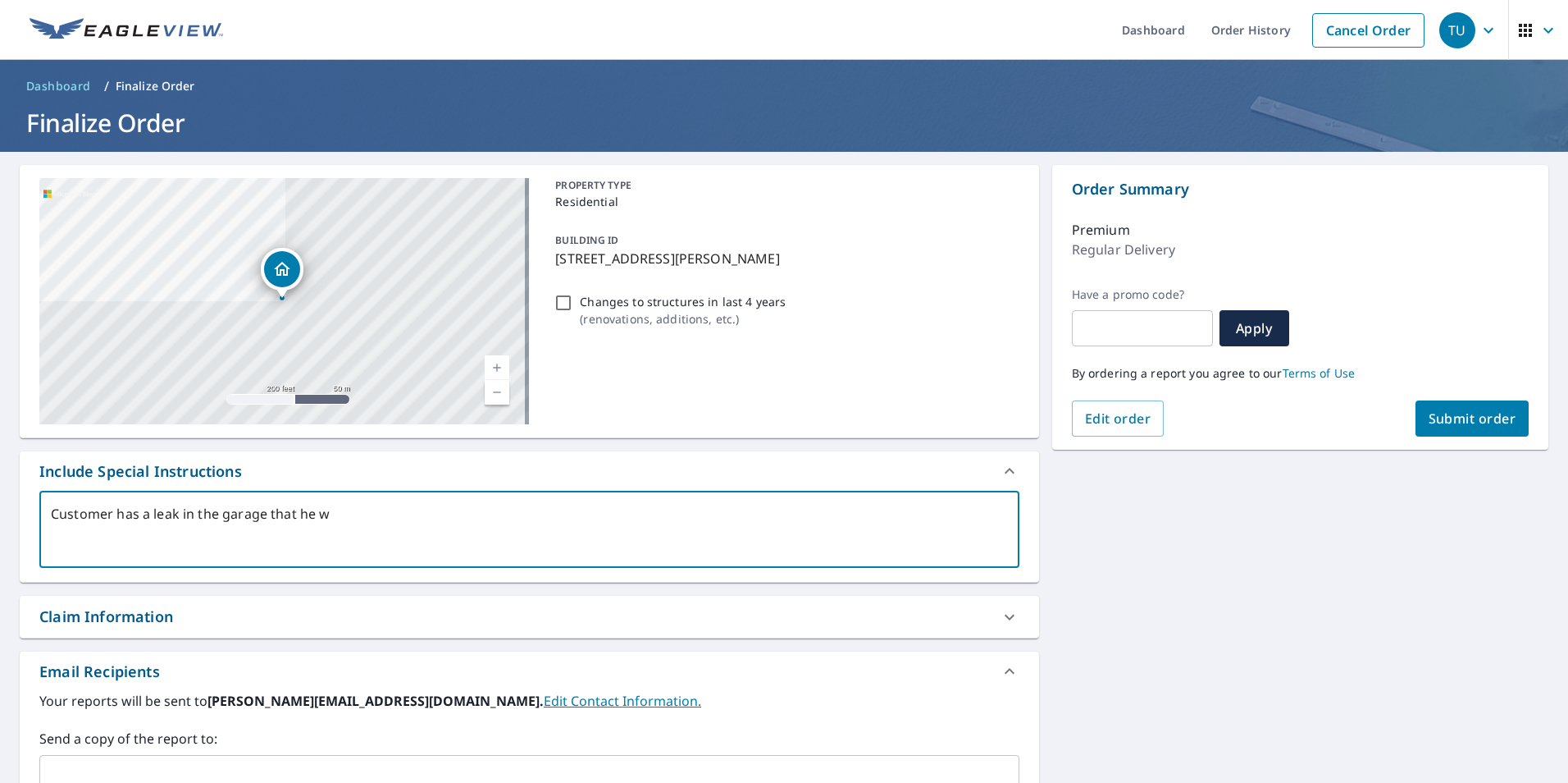
type textarea "Customer has a leak in the garage that he wa"
type textarea "x"
type textarea "Customer has a leak in the garage that he wan"
type textarea "x"
type textarea "Customer has a leak in the garage that he want"
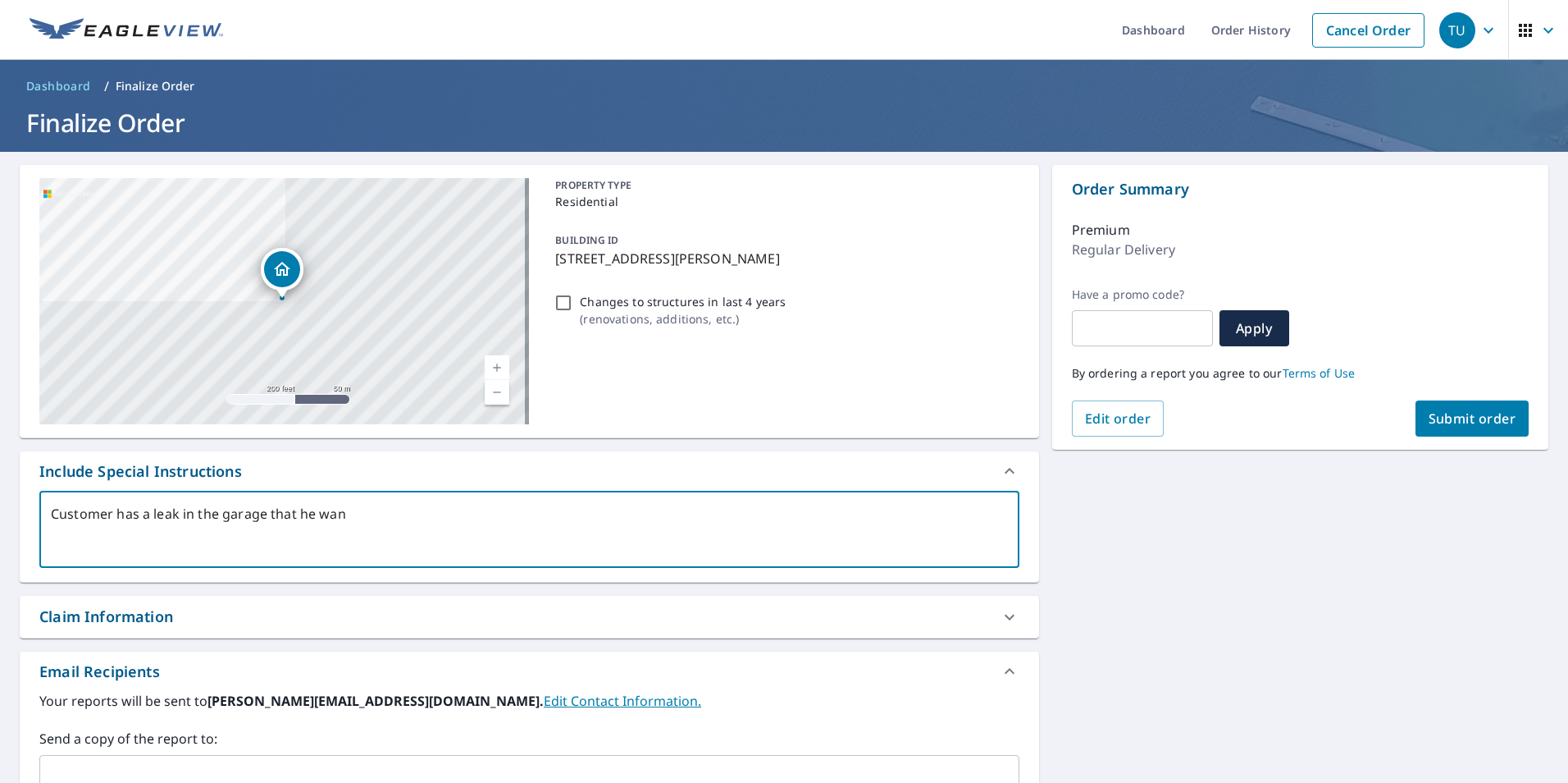
type textarea "x"
type textarea "Customer has a leak in the garage that he wants"
type textarea "x"
type textarea "Customer has a leak in the garage that he wants"
type textarea "x"
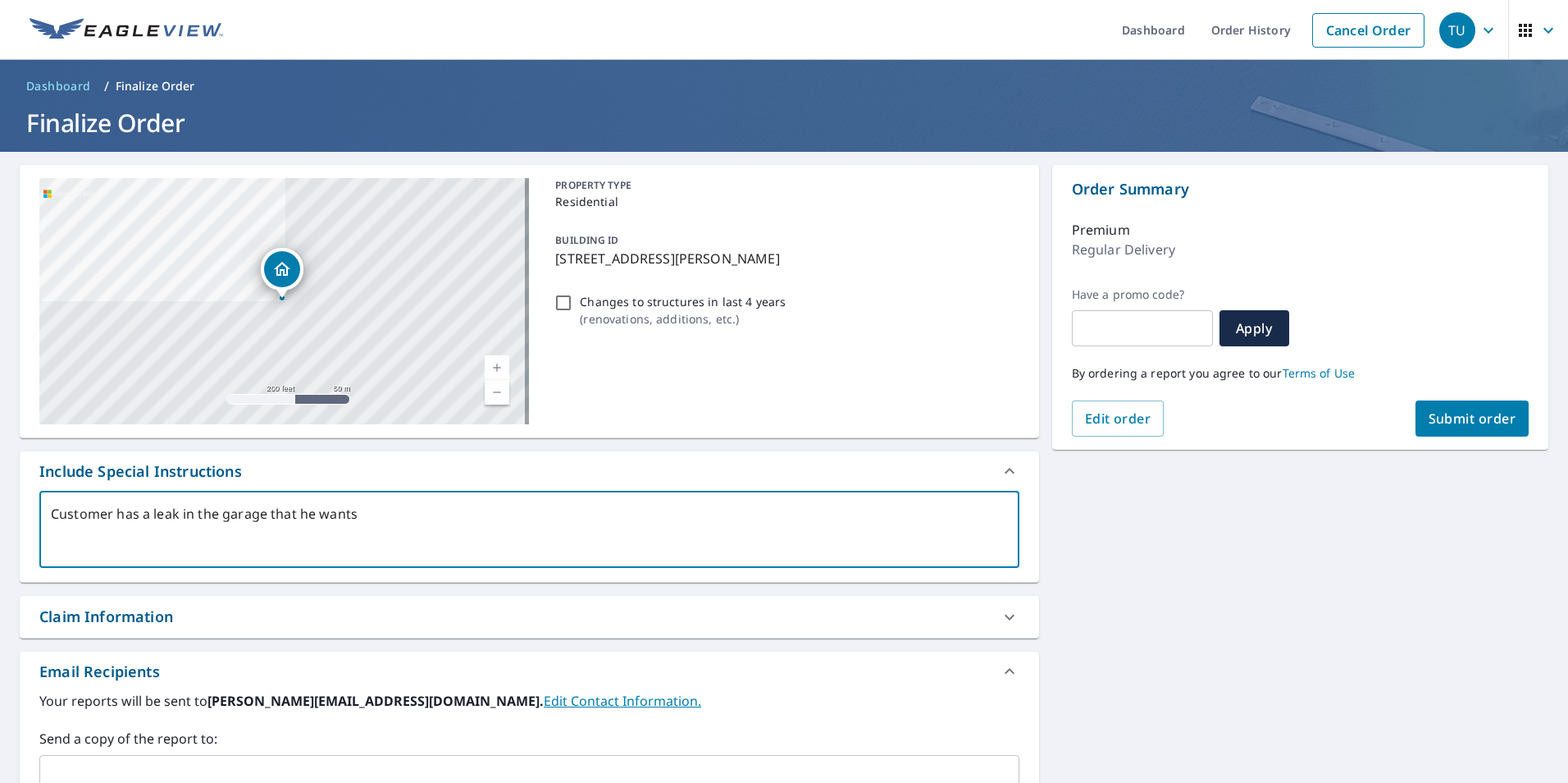
type textarea "Customer has a leak in the garage that he wants u"
type textarea "x"
type textarea "Customer has a leak in the garage that he wants us"
type textarea "x"
type textarea "Customer has a leak in the garage that he wants us"
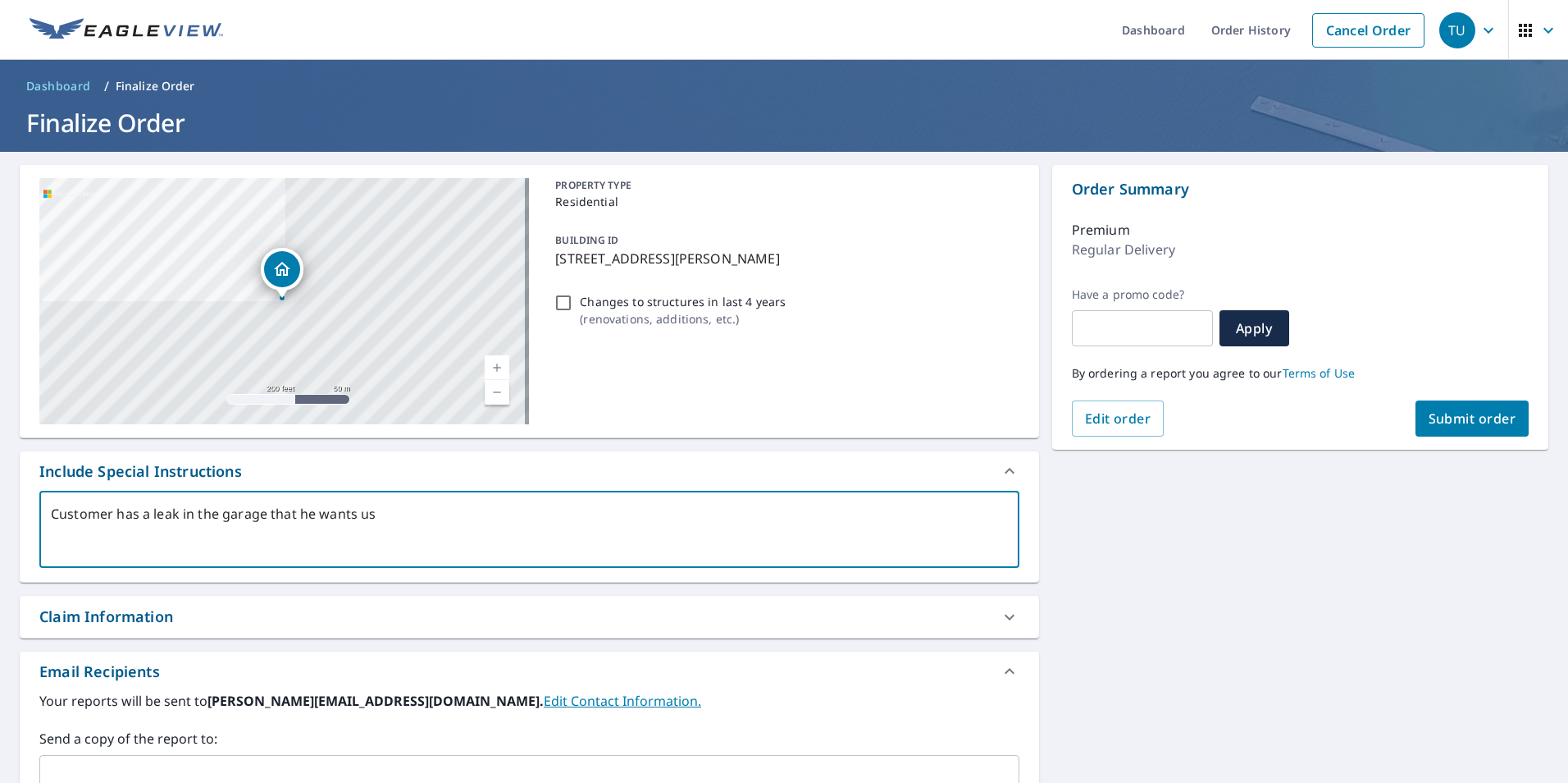
type textarea "x"
type textarea "Customer has a leak in the garage that he wants us t"
type textarea "x"
type textarea "Customer has a leak in the garage that he wants us to"
type textarea "x"
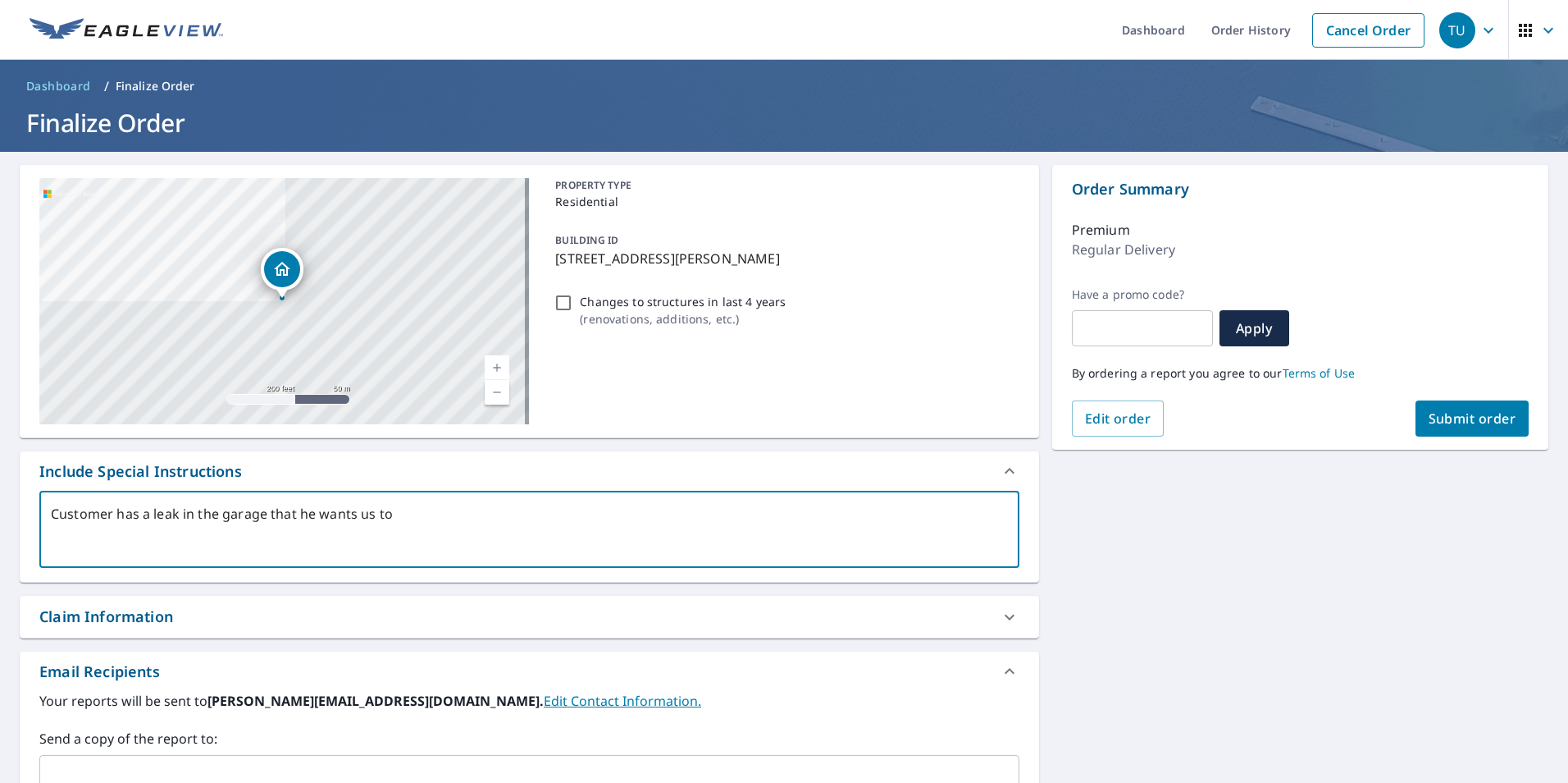
type textarea "Customer has a leak in the garage that he wants us to"
type textarea "x"
type textarea "Customer has a leak in the garage that he wants us to r"
type textarea "x"
type textarea "Customer has a leak in the garage that he wants us to re"
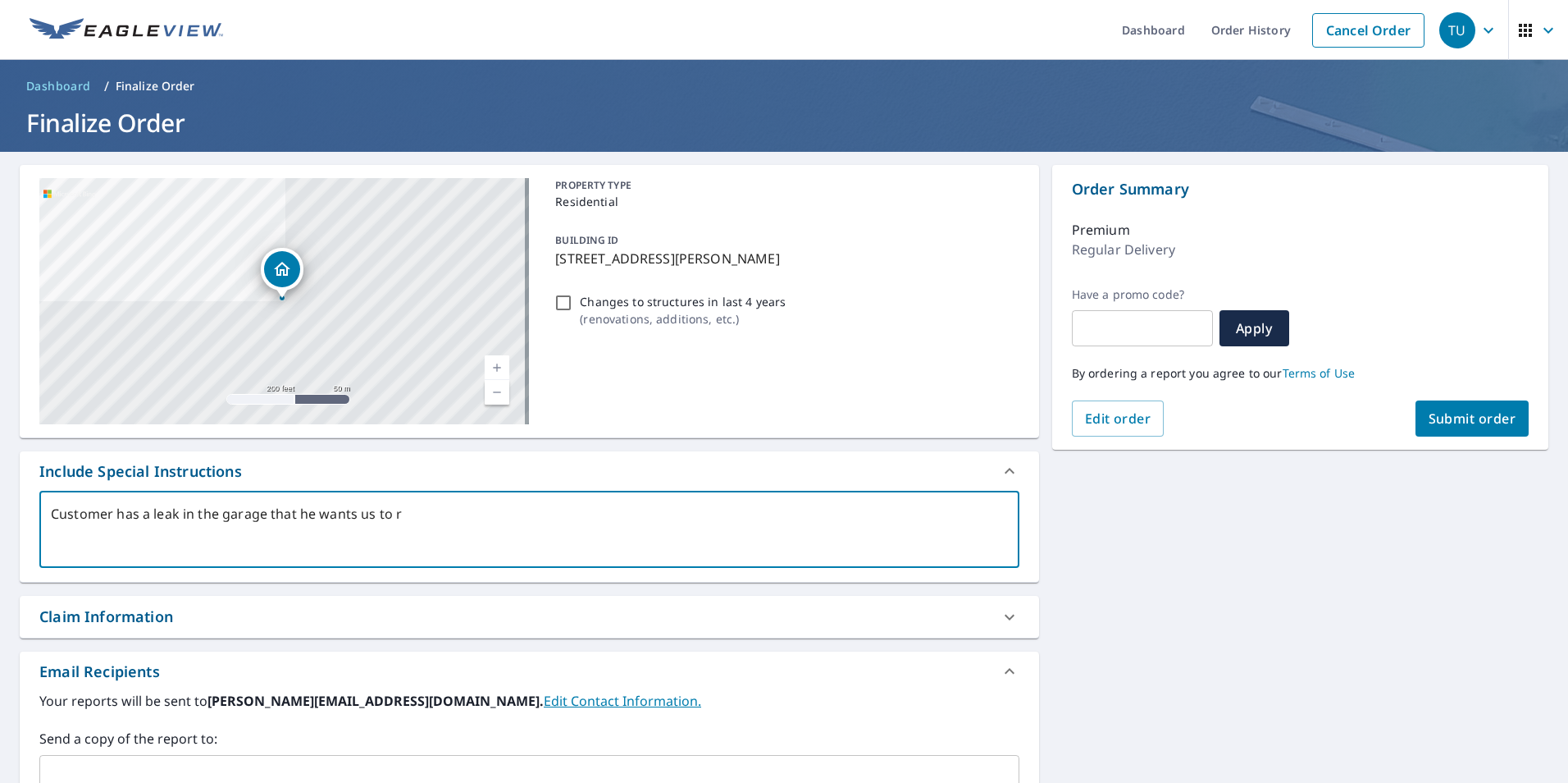
type textarea "x"
type textarea "Customer has a leak in the garage that he wants us to re[p"
type textarea "x"
type textarea "Customer has a leak in the garage that he wants us to re[pa"
type textarea "x"
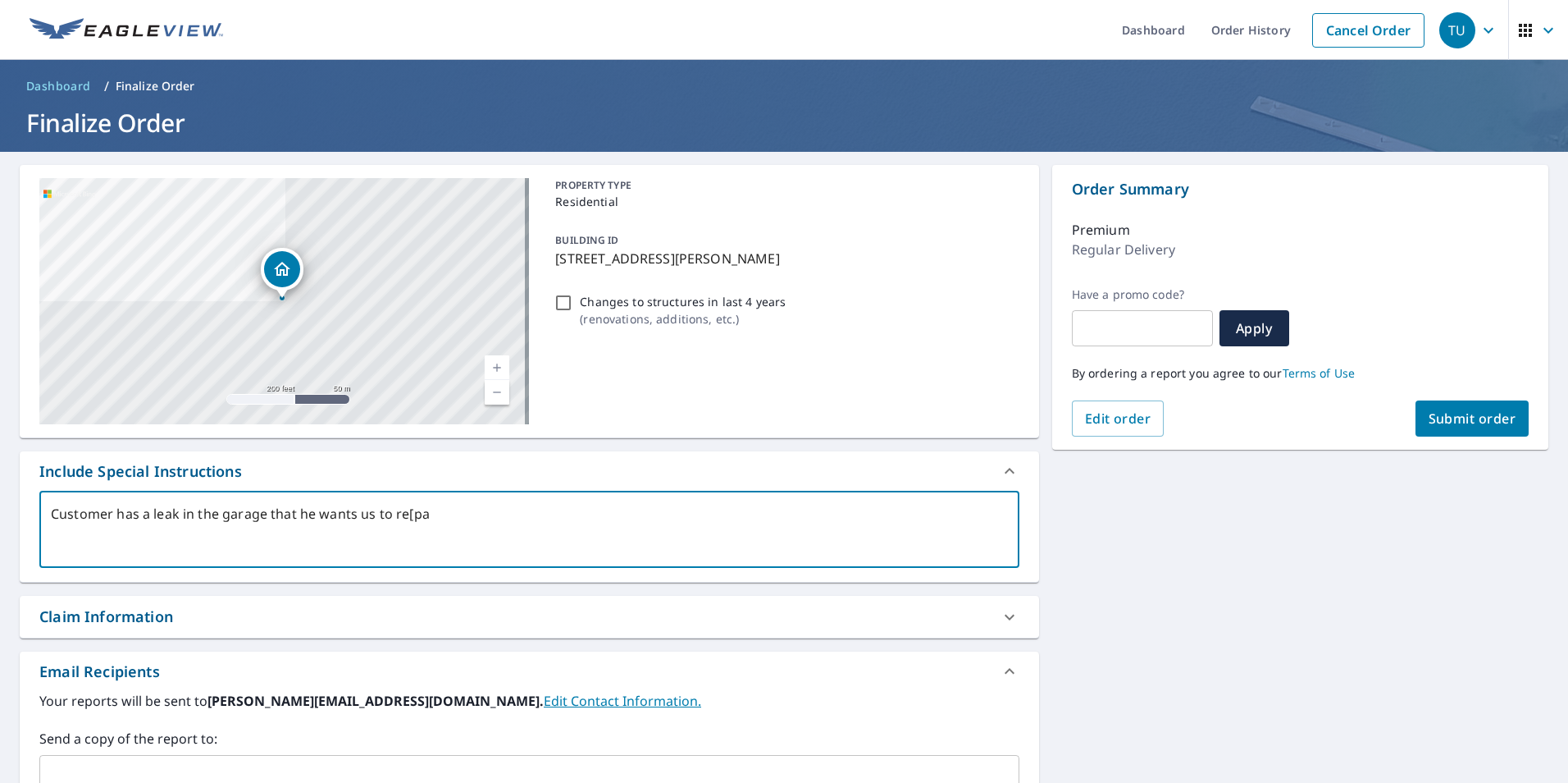
type textarea "Customer has a leak in the garage that he wants us to re[[PERSON_NAME]"
type textarea "x"
type textarea "Customer has a leak in the garage that he wants us to re[pair"
type textarea "x"
click at [410, 514] on textarea "Customer has a leak in the garage that he wants us to re[pair" at bounding box center [530, 529] width 957 height 46
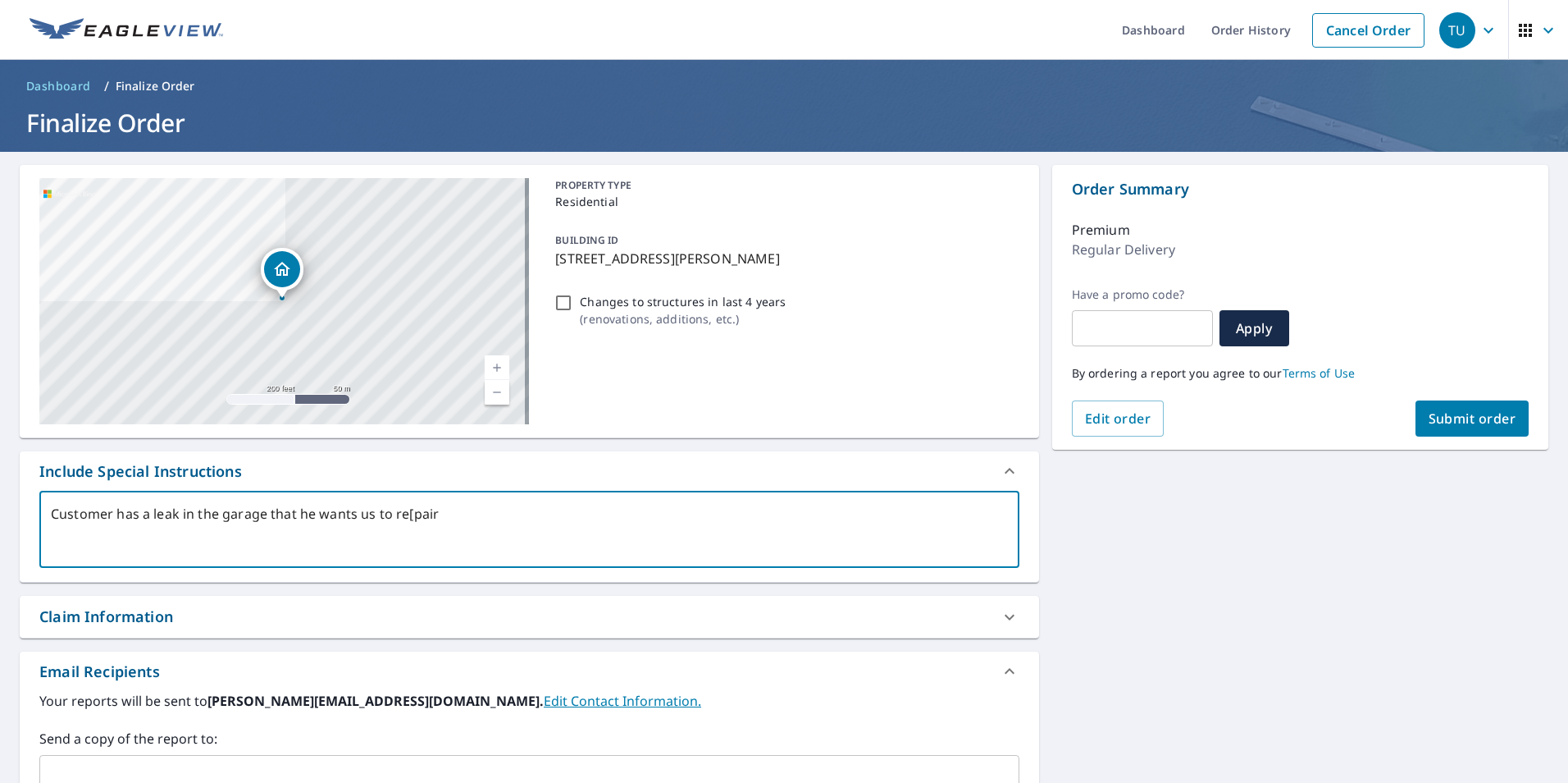
type textarea "Customer has a leak in the garage that he wants us to repair"
type textarea "x"
click at [429, 519] on textarea "Customer has a leak in the garage that he wants us to repair" at bounding box center [530, 529] width 957 height 46
type textarea "Customer has a leak in the garage that he wants us to repair."
type textarea "x"
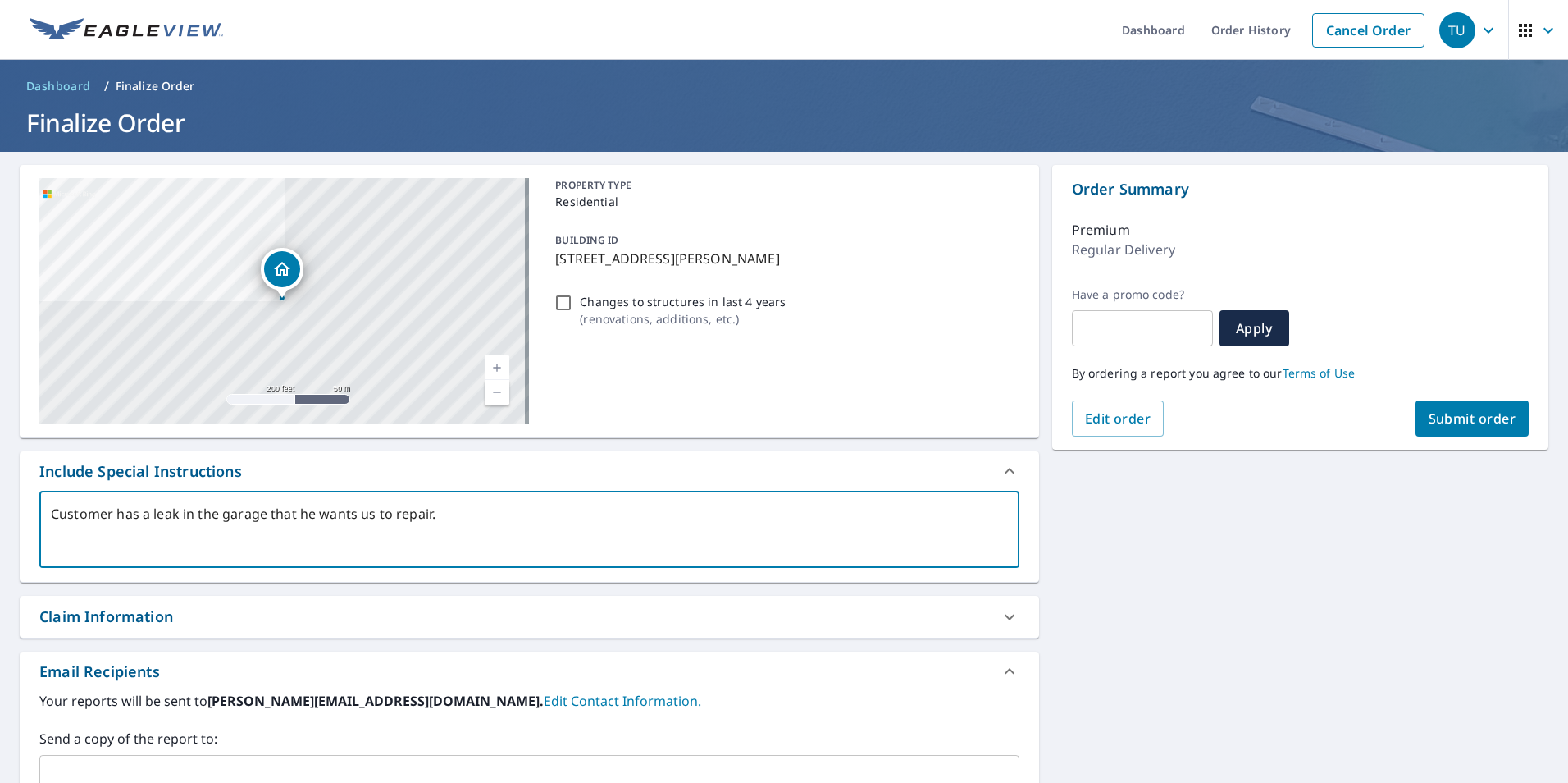
click at [217, 514] on textarea "Customer has a leak in the garage that he wants us to repair." at bounding box center [530, 529] width 957 height 46
type textarea "Customer has a leak in the garage that he wants us to repair."
type textarea "x"
type textarea "Customer has a leak in the f garage that he wants us to repair."
type textarea "x"
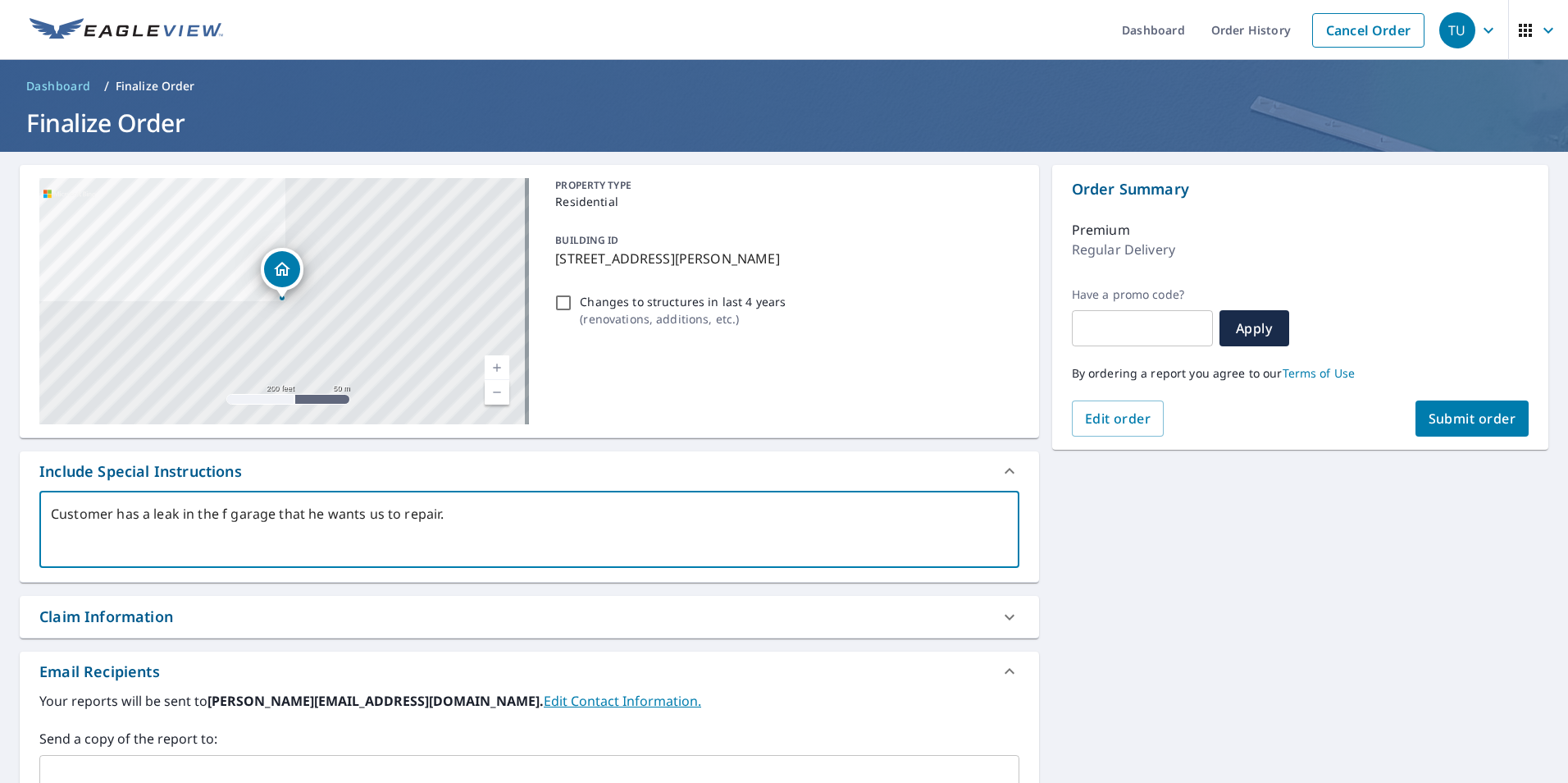
type textarea "Customer has a leak in the fl garage that he wants us to repair."
type textarea "x"
type textarea "Customer has a leak in the fla garage that he wants us to repair."
type textarea "x"
type textarea "Customer has a leak in the flat garage that he wants us to repair."
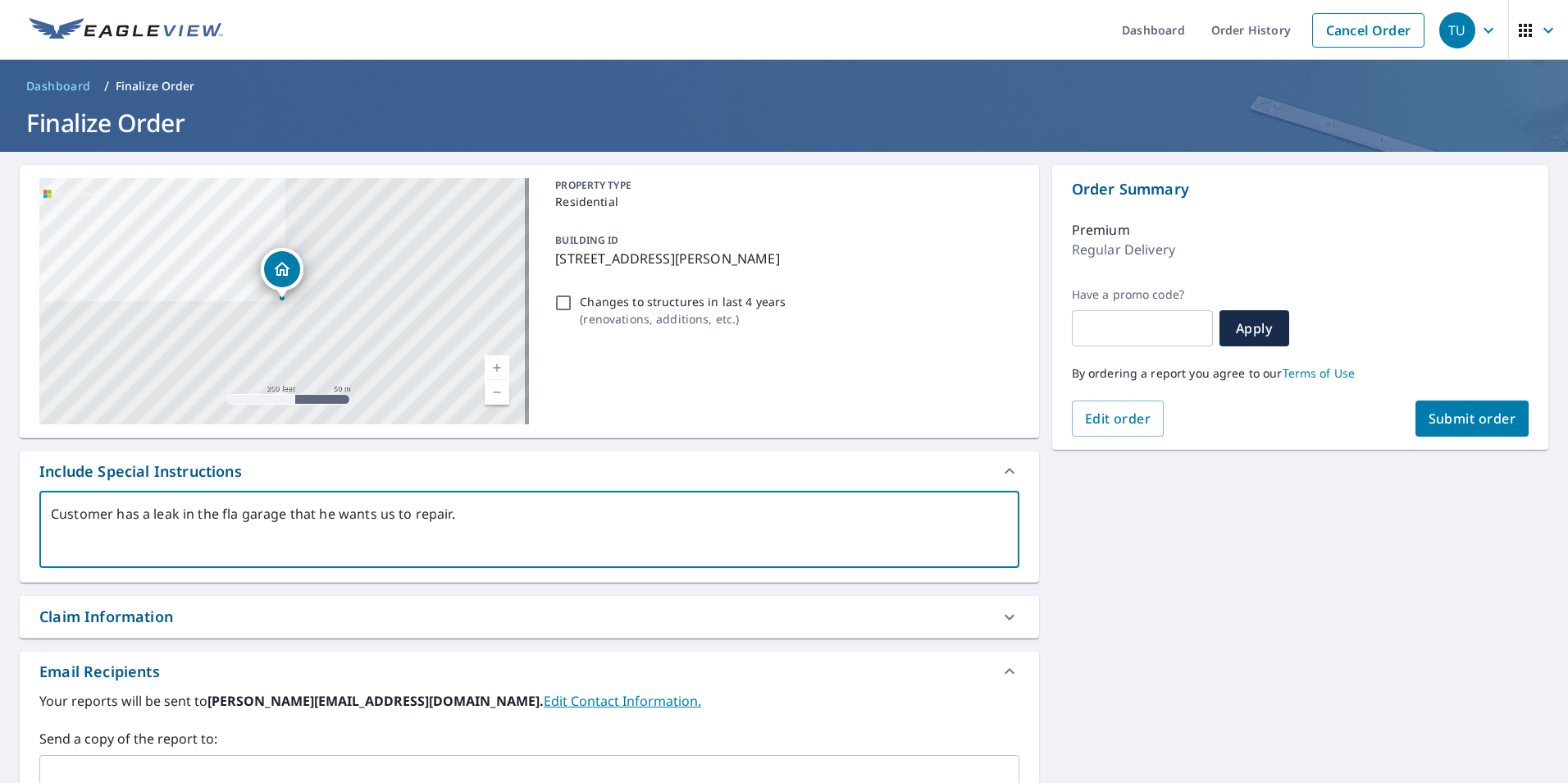
type textarea "x"
type textarea "Customer has a leak in the flat garage that he wants us to repair."
type textarea "x"
type textarea "Customer has a leak in the flat r garage that he wants us to repair."
type textarea "x"
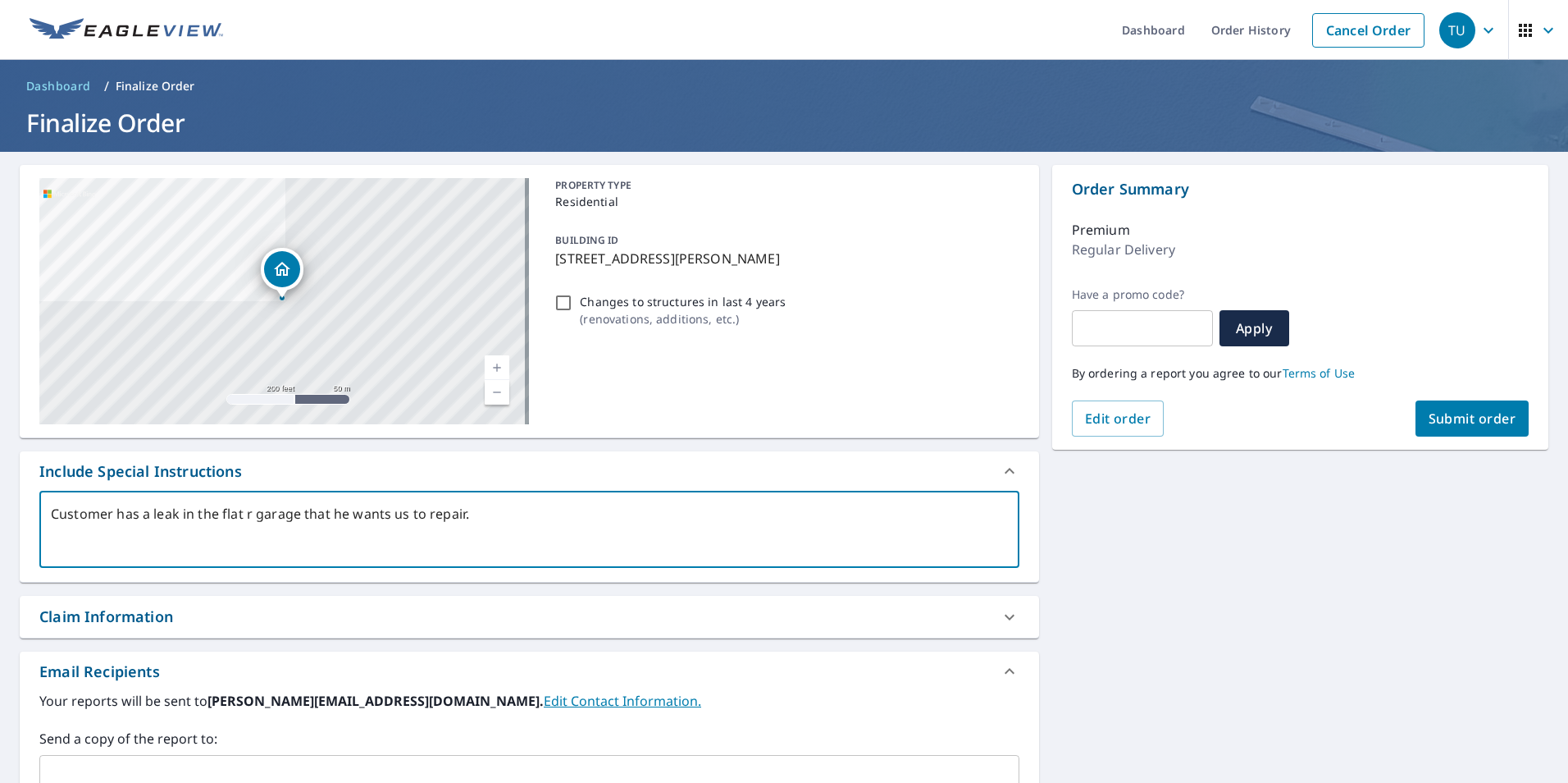
type textarea "Customer has a leak in the flat ro garage that he wants us to repair."
type textarea "x"
type textarea "Customer has a leak in the flat roo garage that he wants us to repair."
type textarea "x"
type textarea "Customer has a leak in the flat roof garage that he wants us to repair."
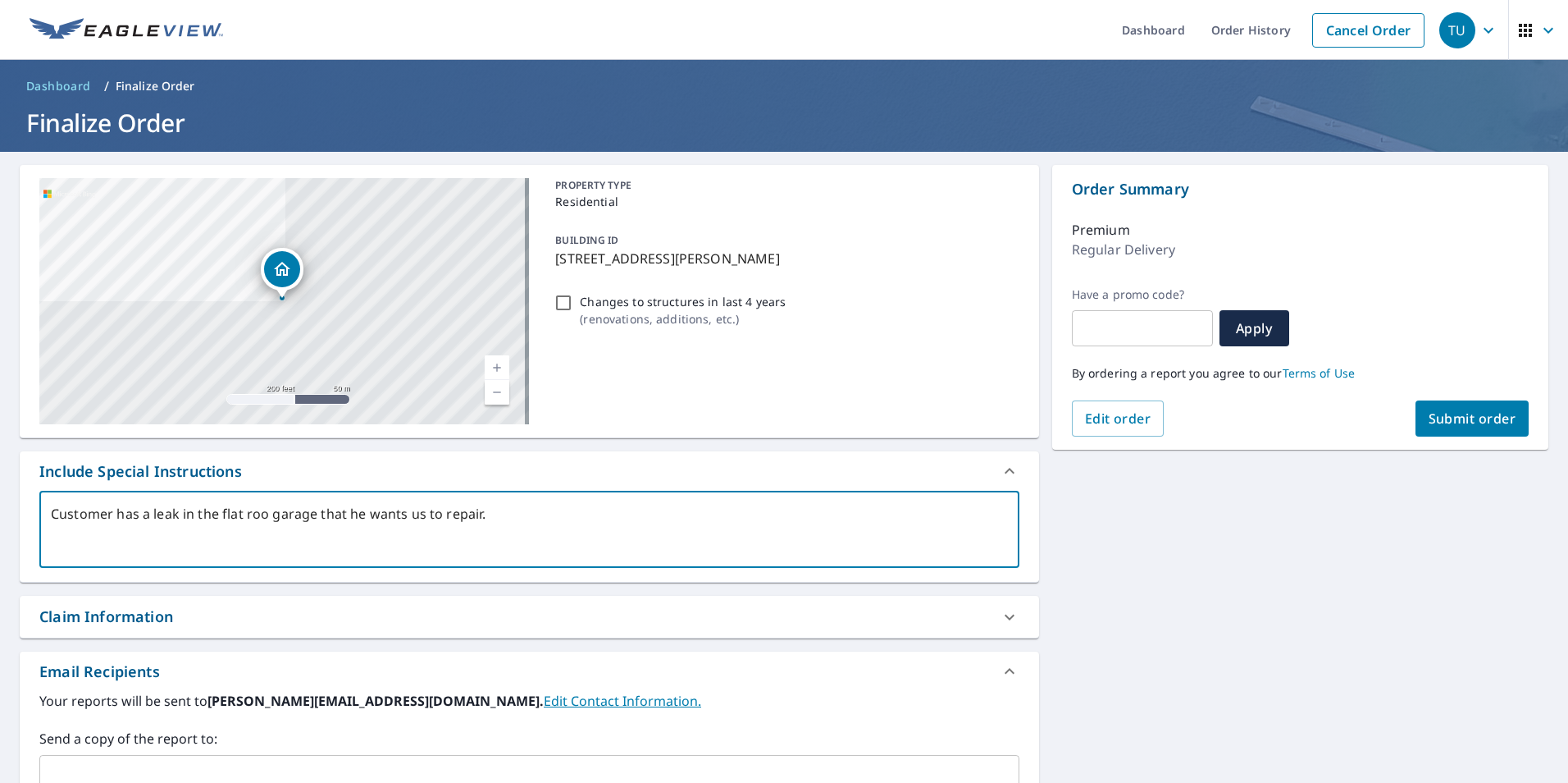
type textarea "x"
click at [218, 518] on textarea "Customer has a leak in the flat roof garage that he wants us to repair." at bounding box center [530, 529] width 957 height 46
type textarea "Customer has a leak in the flat roof garage that he wants us to repair."
type textarea "x"
type textarea "Customer has a leak in the g flat roof garage that he wants us to repair."
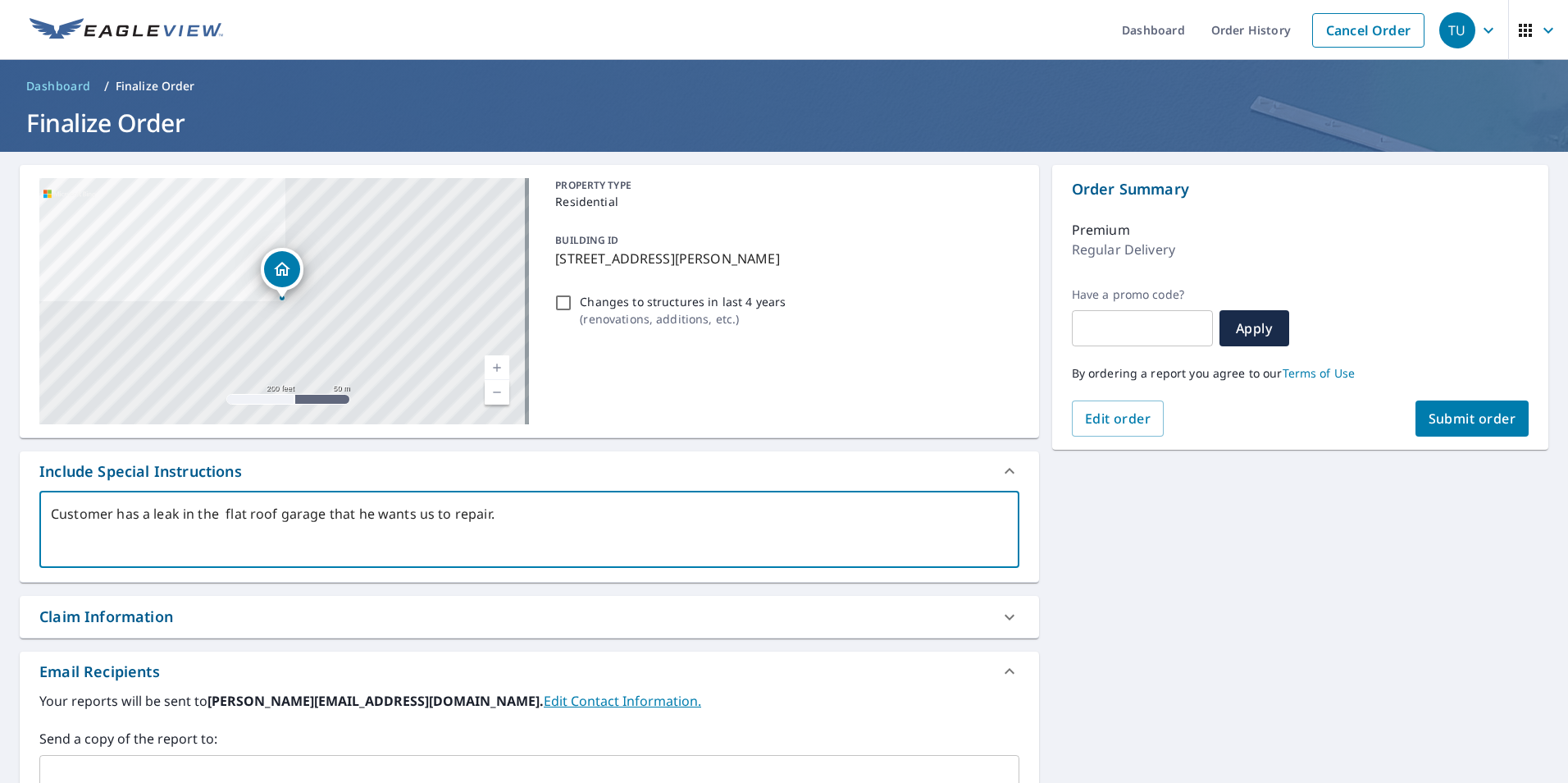
type textarea "x"
type textarea "Customer has a leak in the gqa flat roof garage that he wants us to repair."
type textarea "x"
type textarea "Customer has a leak in the gqar flat roof garage that he wants us to repair."
type textarea "x"
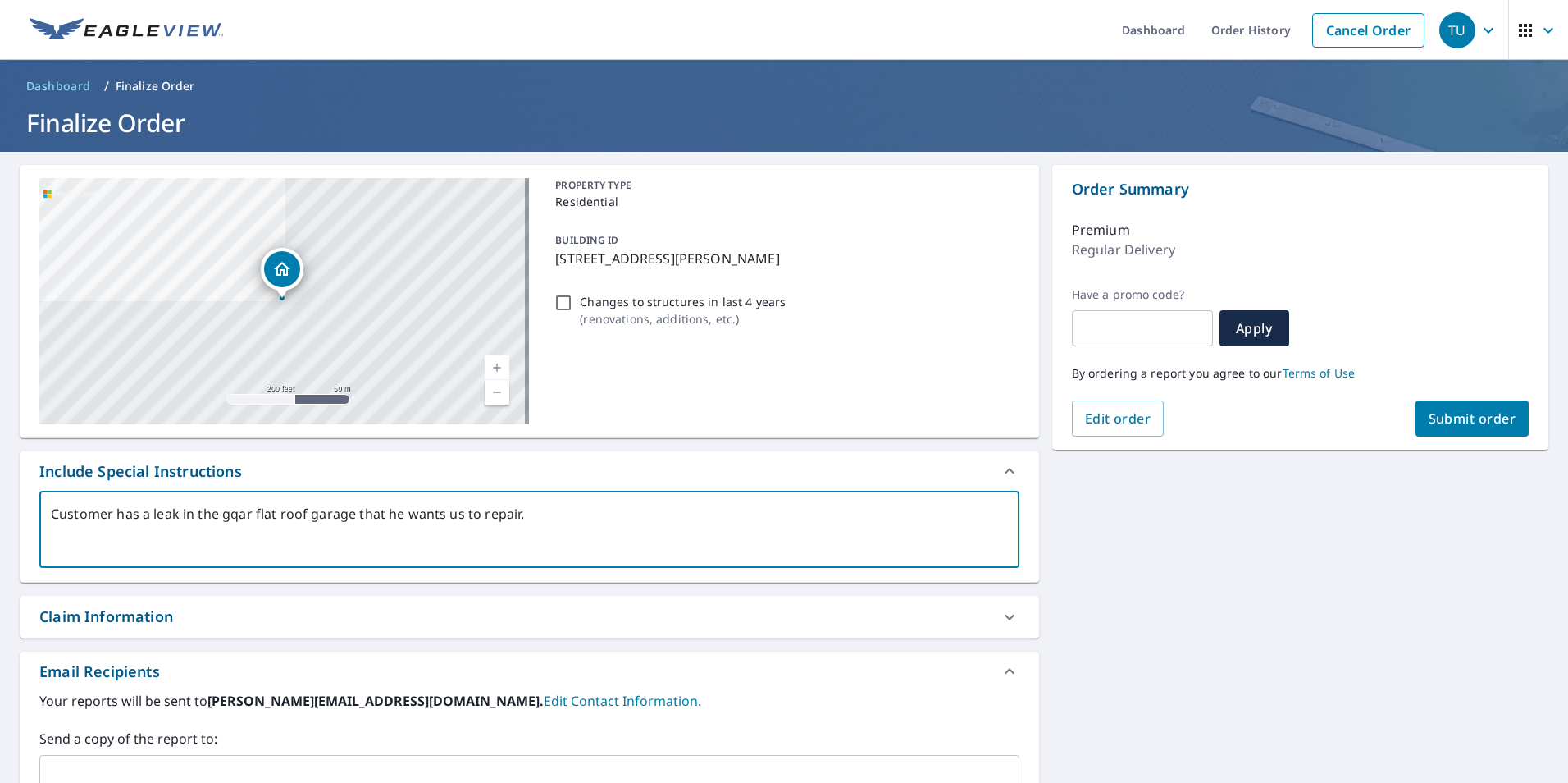
type textarea "Customer has a leak in the gqara flat roof garage that he wants us to repair."
type textarea "x"
type textarea "Customer has a leak in the gqarag flat roof garage that he wants us to repair."
type textarea "x"
type textarea "Customer has a leak in the gqarage flat roof garage that he wants us to repair."
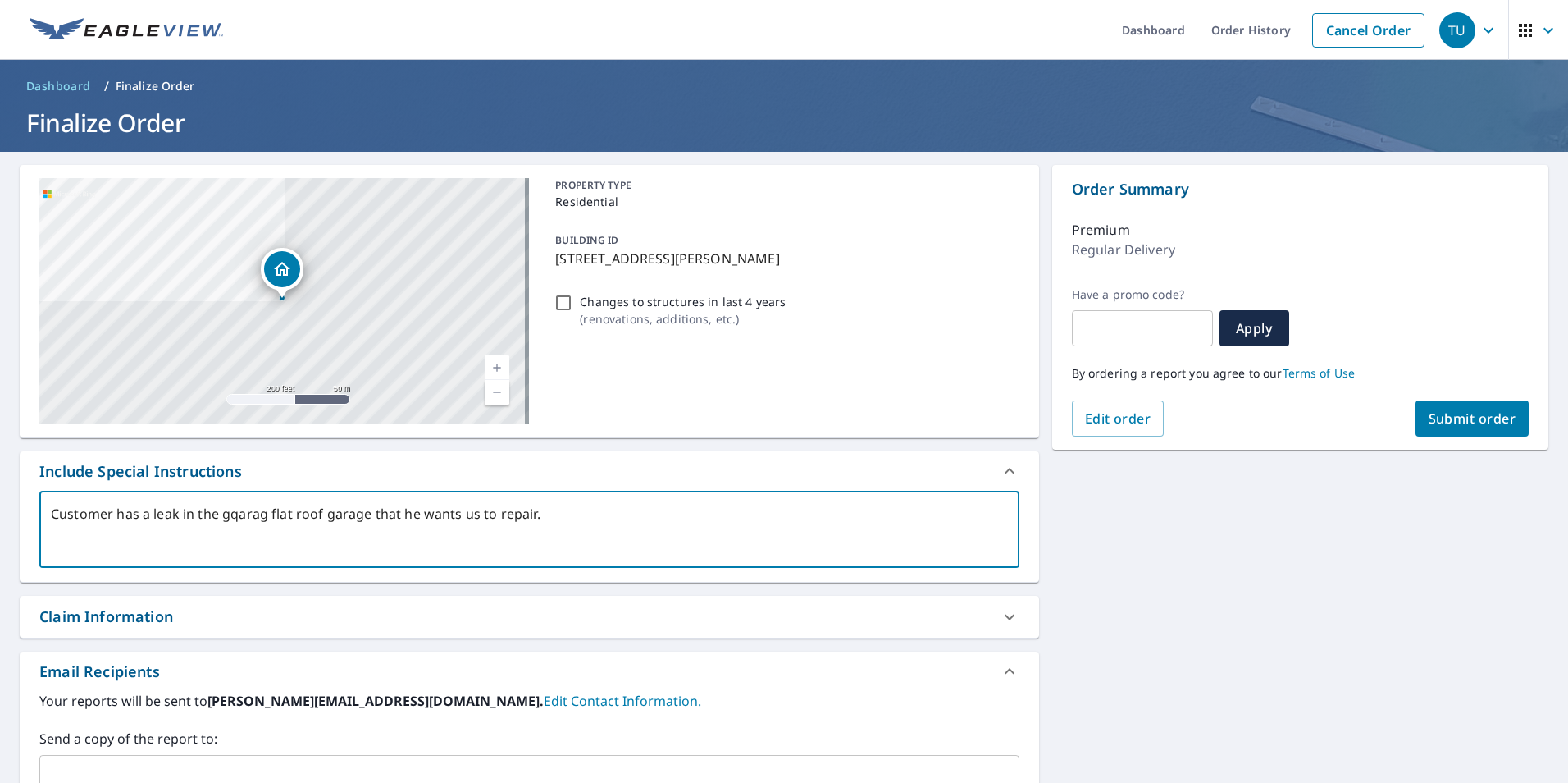
type textarea "x"
drag, startPoint x: 229, startPoint y: 514, endPoint x: 229, endPoint y: 538, distance: 24.0
click at [229, 515] on textarea "Customer has a leak in the gqarage flat roof garage that he wants us to repair." at bounding box center [530, 529] width 957 height 46
type textarea "Customer has a leak in the qarage flat roof garage that he wants us to repair."
type textarea "x"
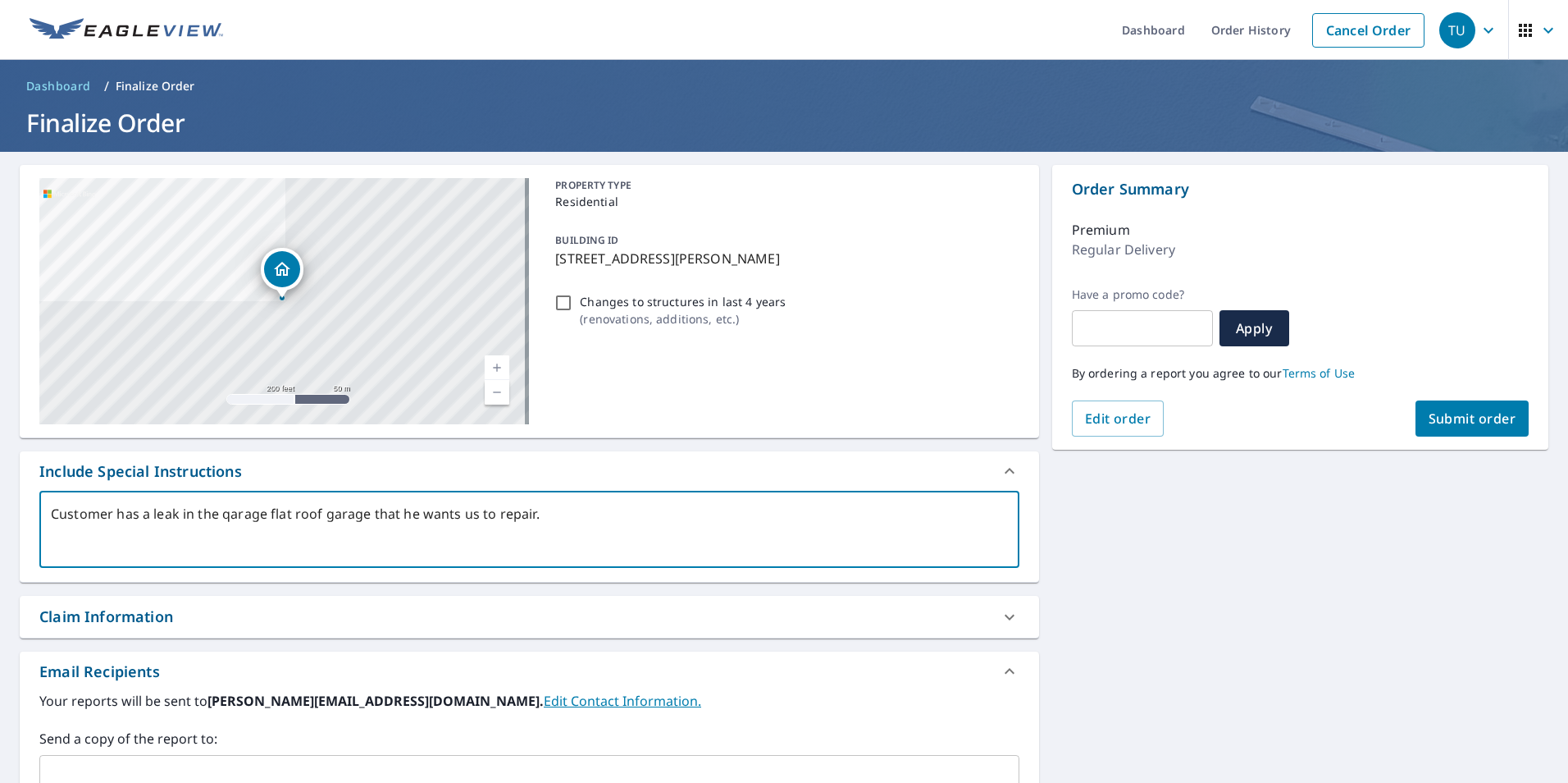
click at [369, 520] on textarea "Customer has a leak in the qarage flat roof garage that he wants us to repair." at bounding box center [530, 529] width 957 height 46
type textarea "Customer has a leak in the qarage flat roof garag that he wants us to repair."
type textarea "x"
type textarea "Customer has a leak in the qarage flat roof gara that he wants us to repair."
type textarea "x"
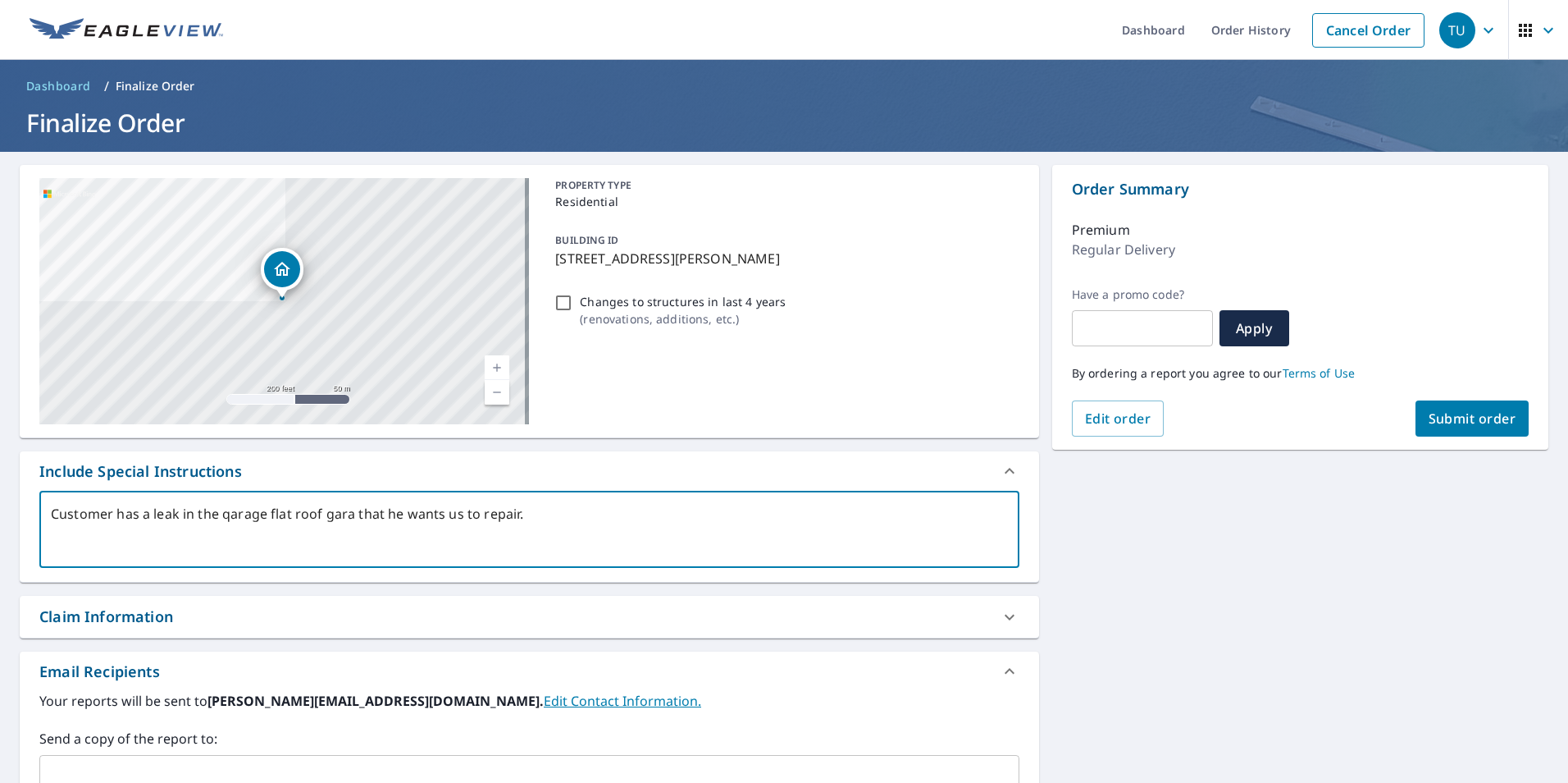
type textarea "Customer has a leak in the qarage flat roof gar that he wants us to repair."
type textarea "x"
type textarea "Customer has a leak in the qarage flat roof ga that he wants us to repair."
type textarea "x"
type textarea "Customer has a leak in the qarage flat roof g that he wants us to repair."
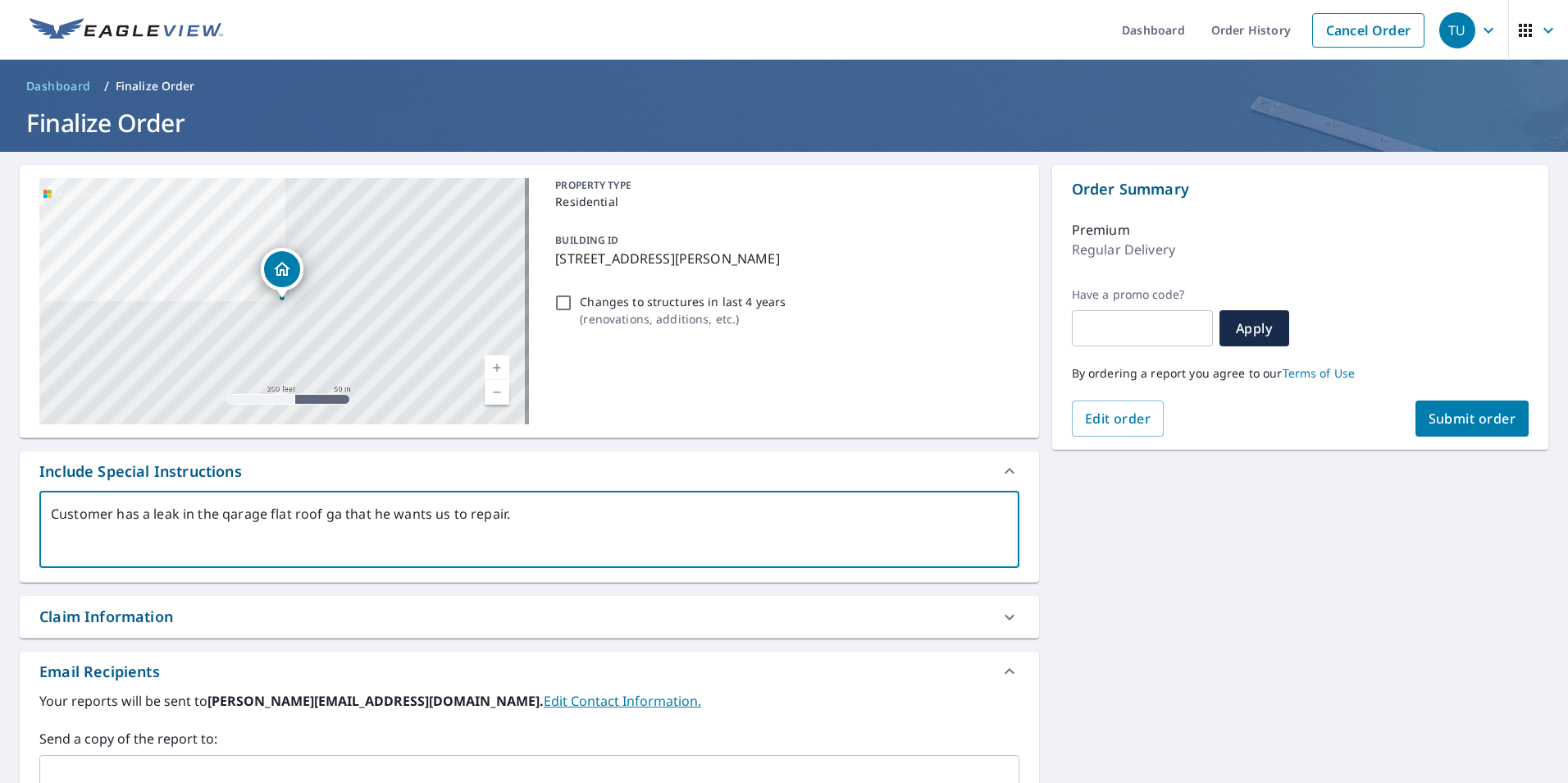
type textarea "x"
type textarea "Customer has a leak in the qarage flat roof that he wants us to repair."
type textarea "x"
type textarea "Customer has a leak in the qarage flat roof that he wants us to repair."
type textarea "x"
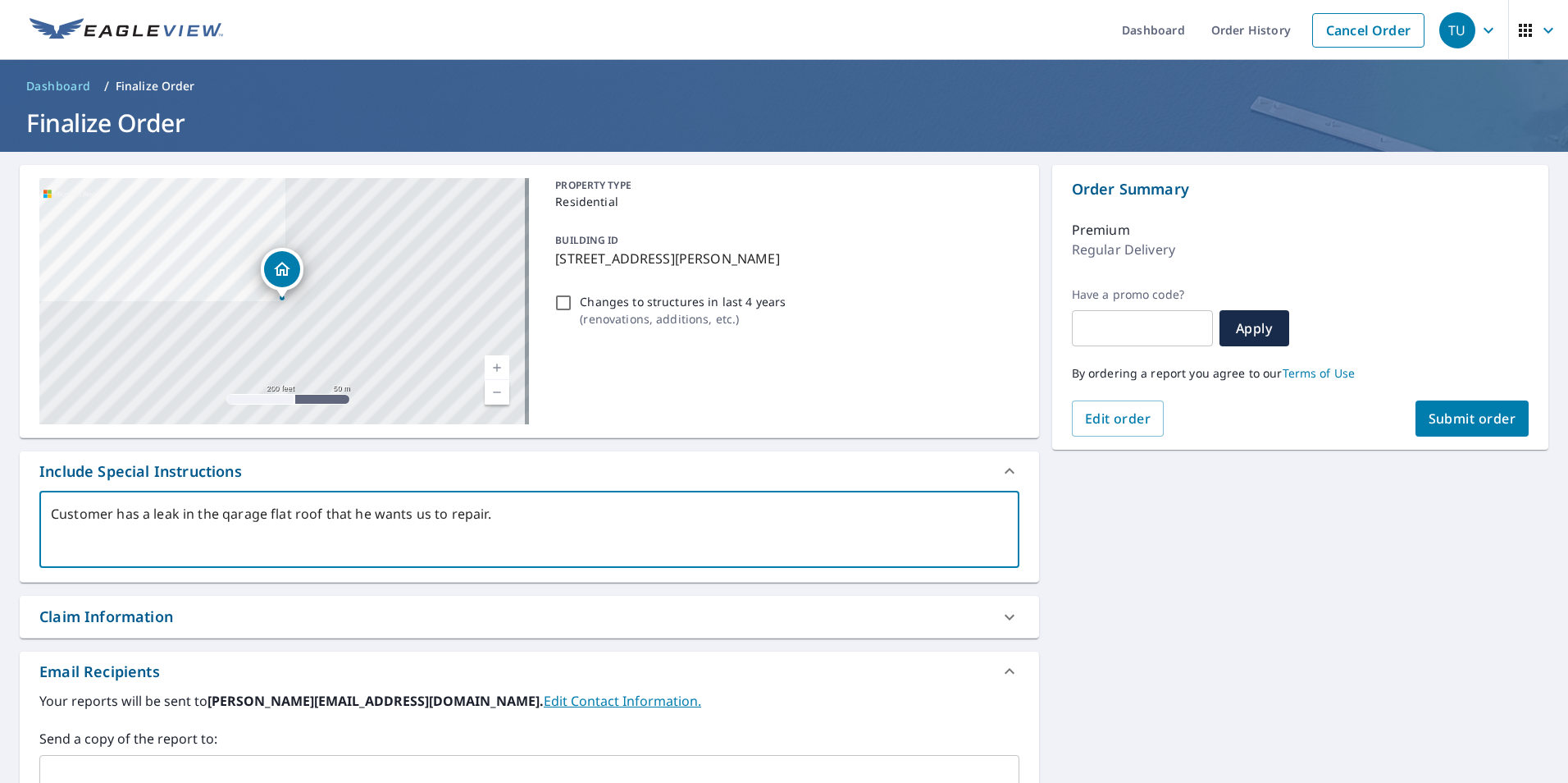
type textarea "Customer has a leak in the qarage flat roof that he wants us to repair."
click at [1492, 412] on span "Submit order" at bounding box center [1472, 419] width 87 height 18
type textarea "x"
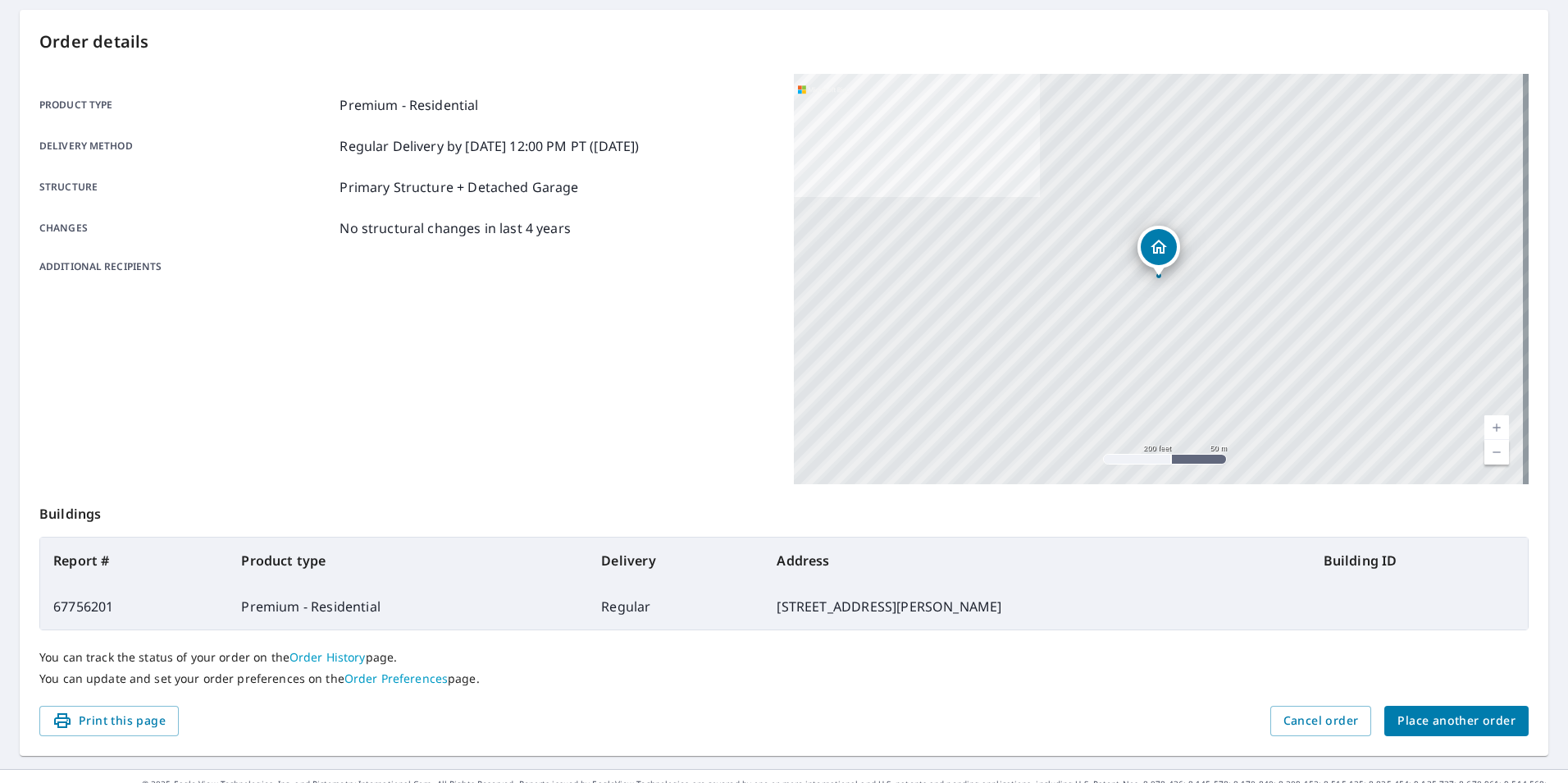
scroll to position [183, 0]
